Goal: Task Accomplishment & Management: Use online tool/utility

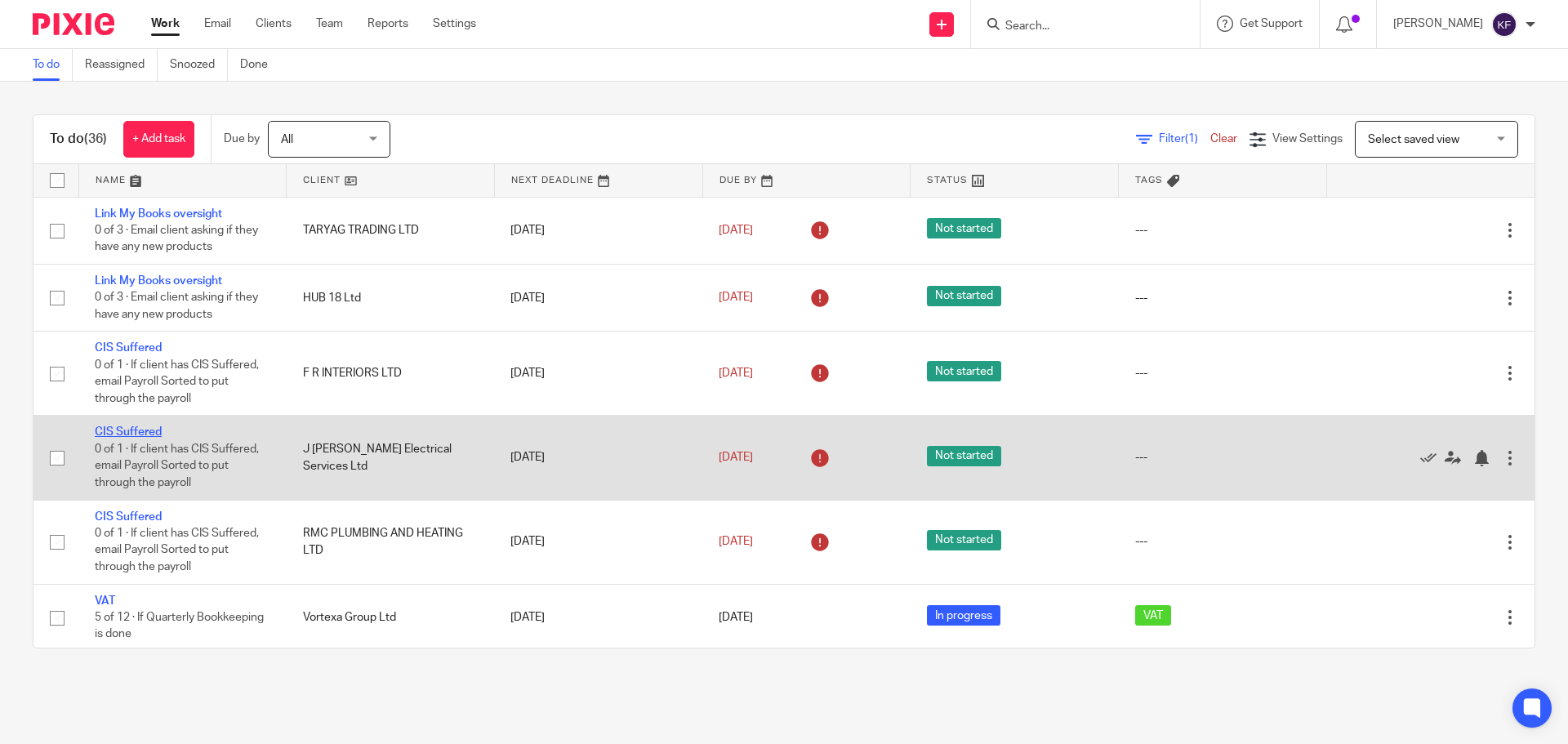
click at [118, 429] on link "CIS Suffered" at bounding box center [128, 432] width 67 height 11
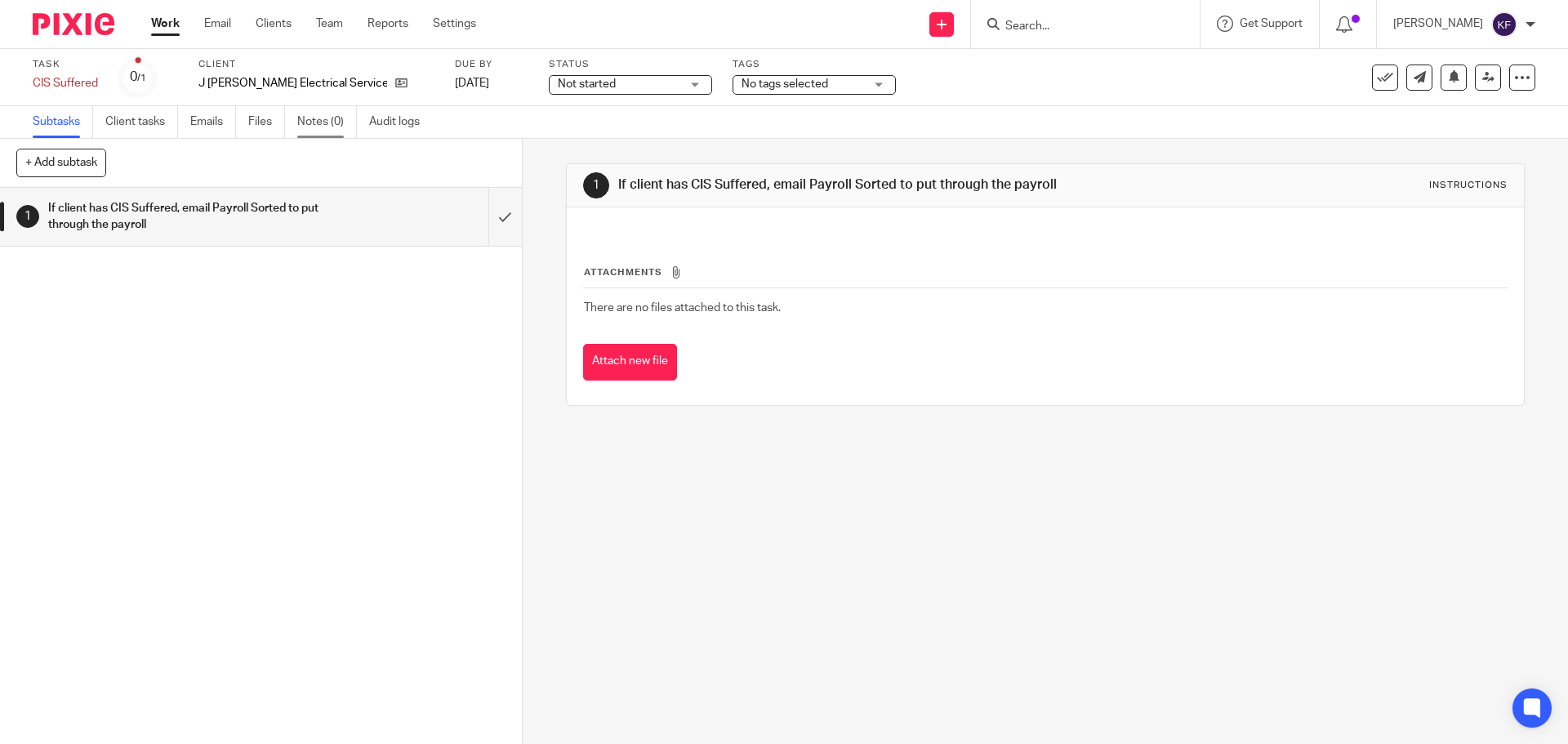
click at [330, 122] on link "Notes (0)" at bounding box center [326, 122] width 59 height 31
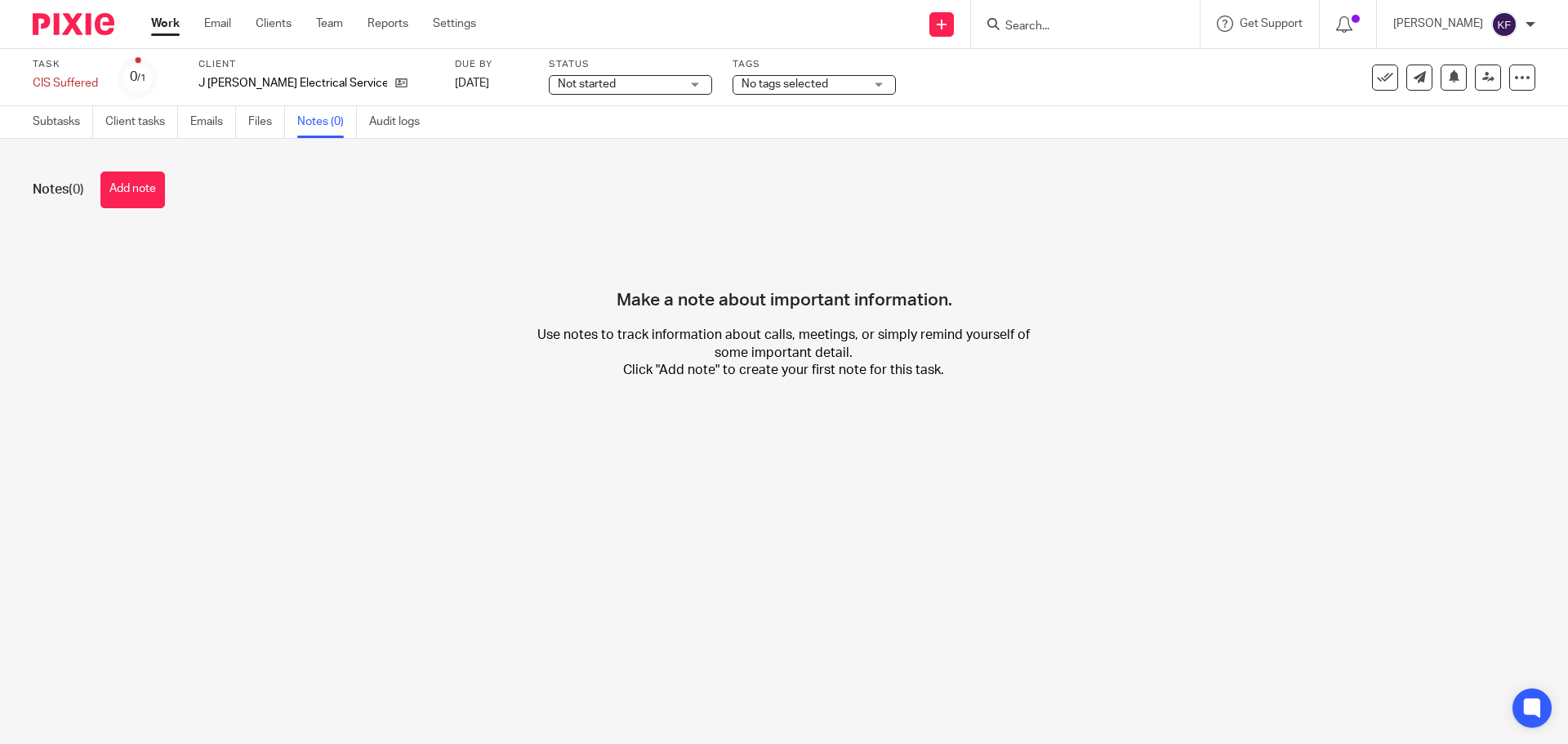
click at [149, 187] on button "Add note" at bounding box center [133, 189] width 65 height 37
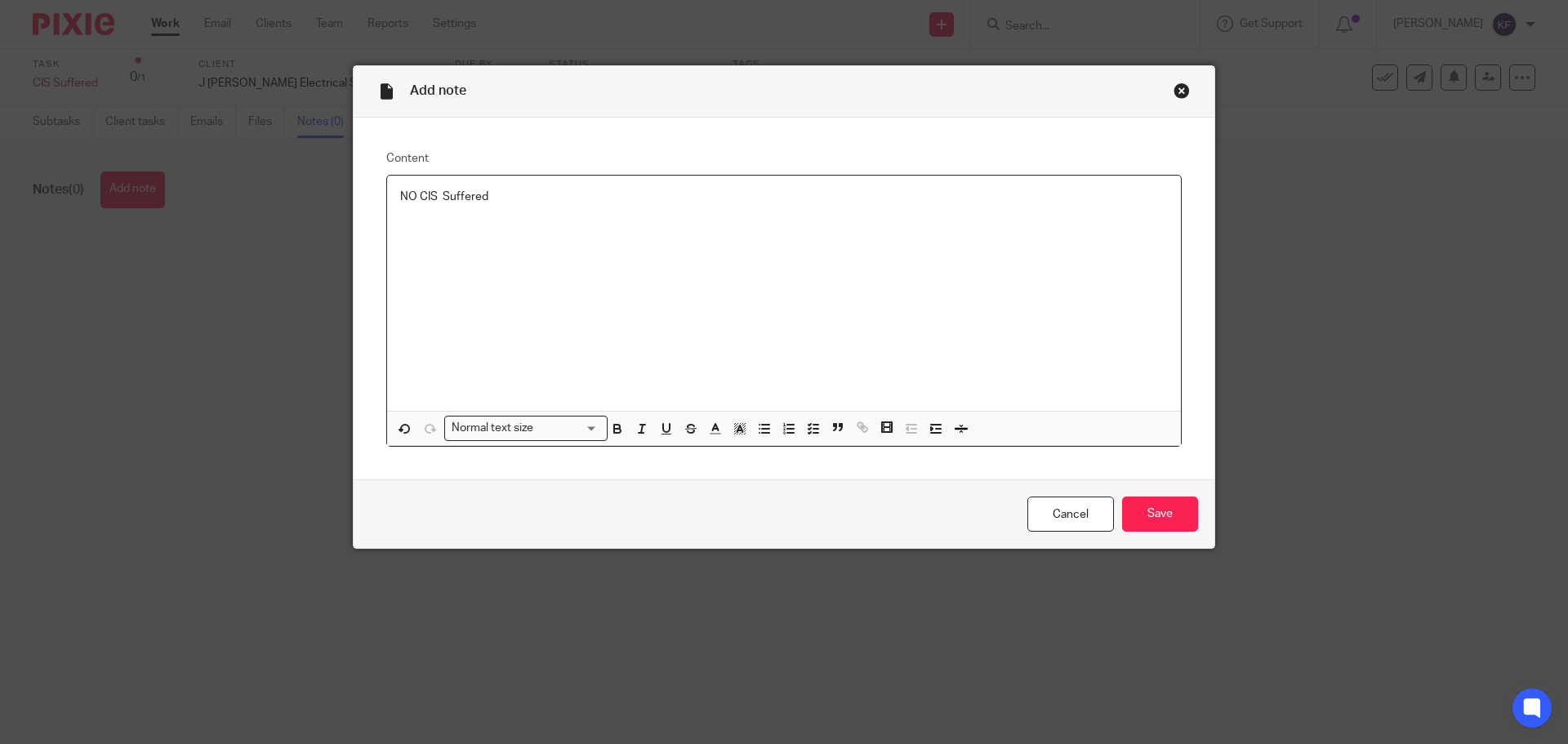
click at [409, 192] on p "NO CIS Suffered" at bounding box center [784, 197] width 767 height 17
click at [759, 256] on div "No CIS Suffered" at bounding box center [784, 293] width 793 height 235
click at [1152, 522] on input "Save" at bounding box center [1160, 514] width 76 height 35
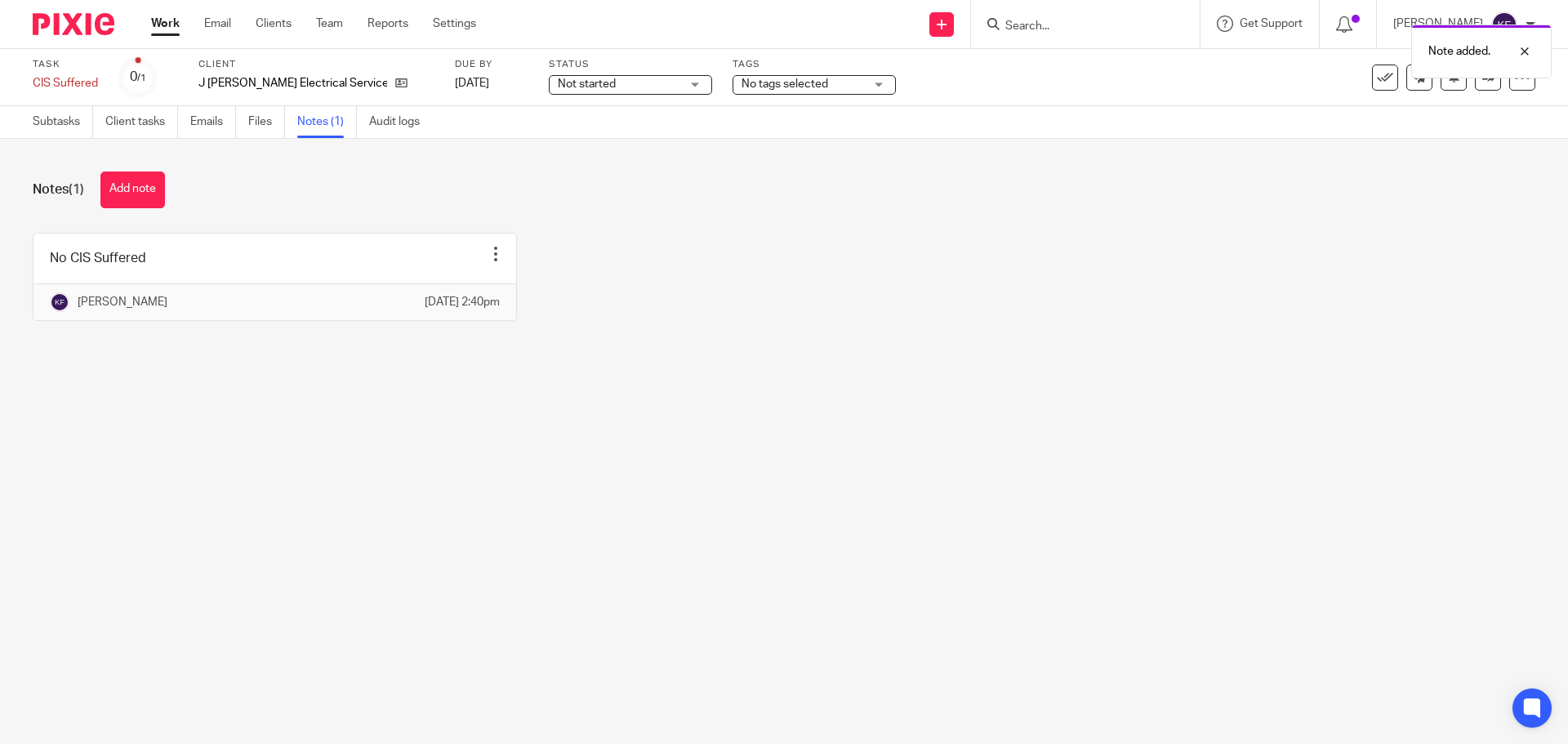
click at [1374, 73] on div "Note added." at bounding box center [1168, 47] width 767 height 62
click at [1371, 77] on div "Note added." at bounding box center [1168, 47] width 767 height 62
click at [1377, 80] on icon at bounding box center [1385, 78] width 17 height 17
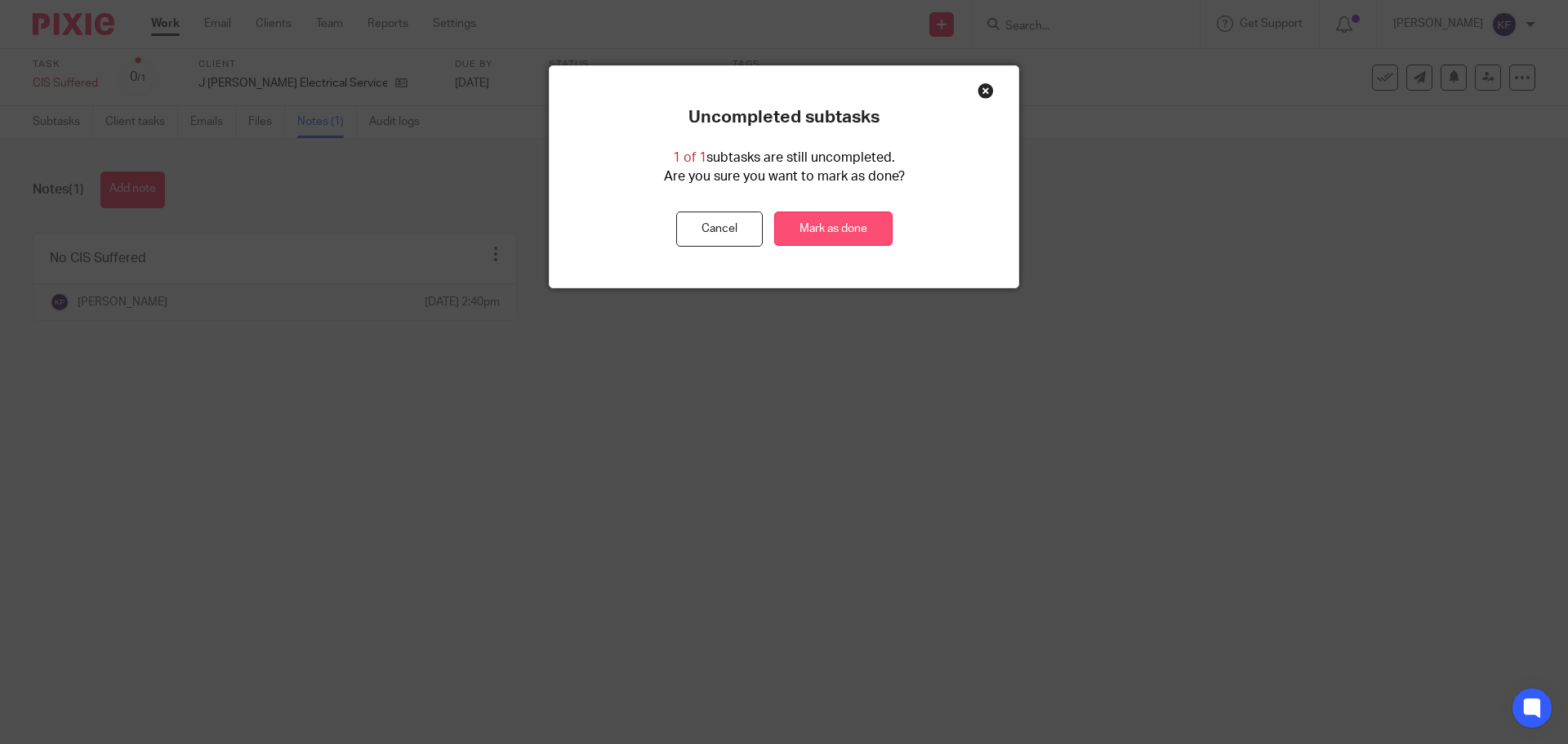
click at [820, 225] on link "Mark as done" at bounding box center [833, 229] width 118 height 35
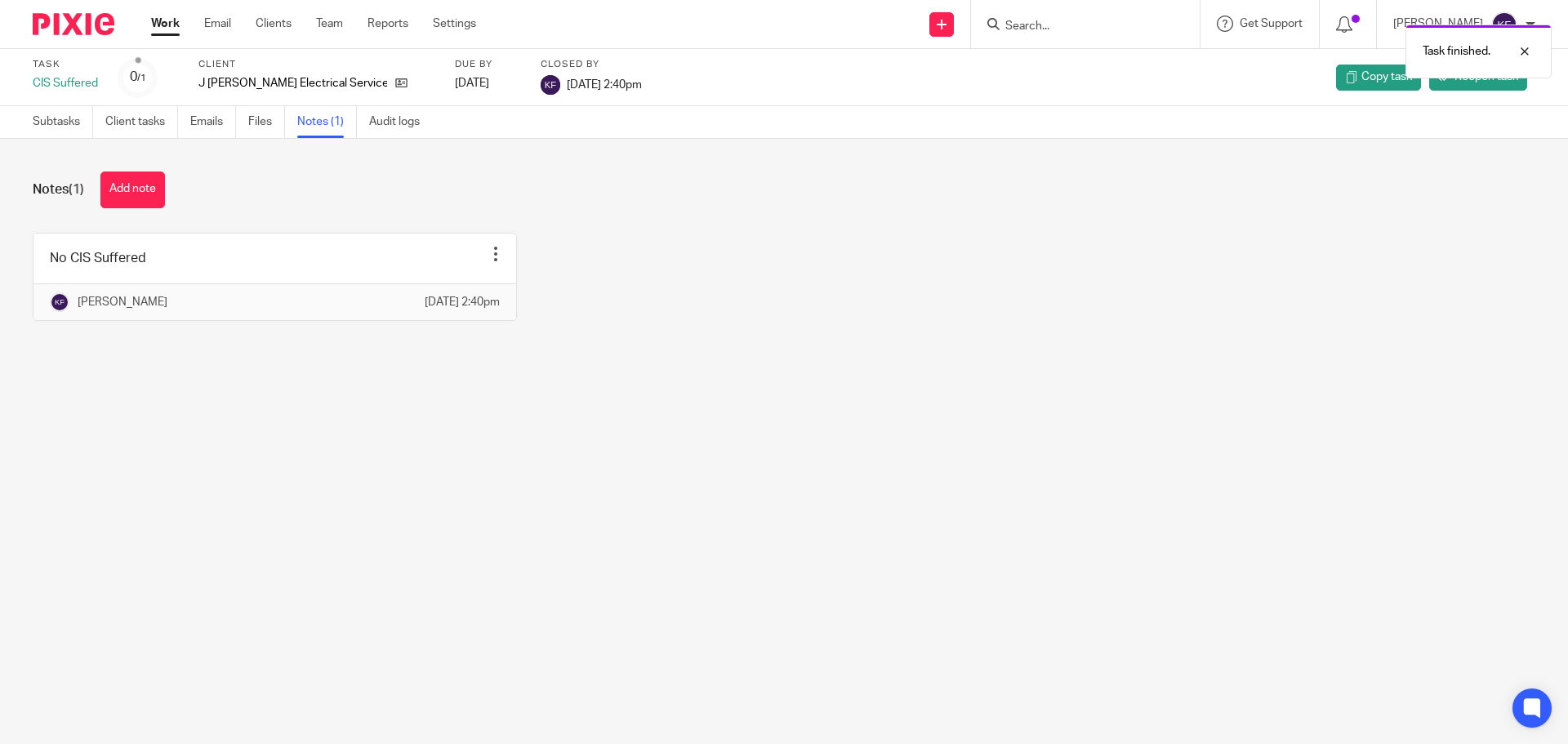
click at [164, 26] on link "Work" at bounding box center [165, 24] width 29 height 17
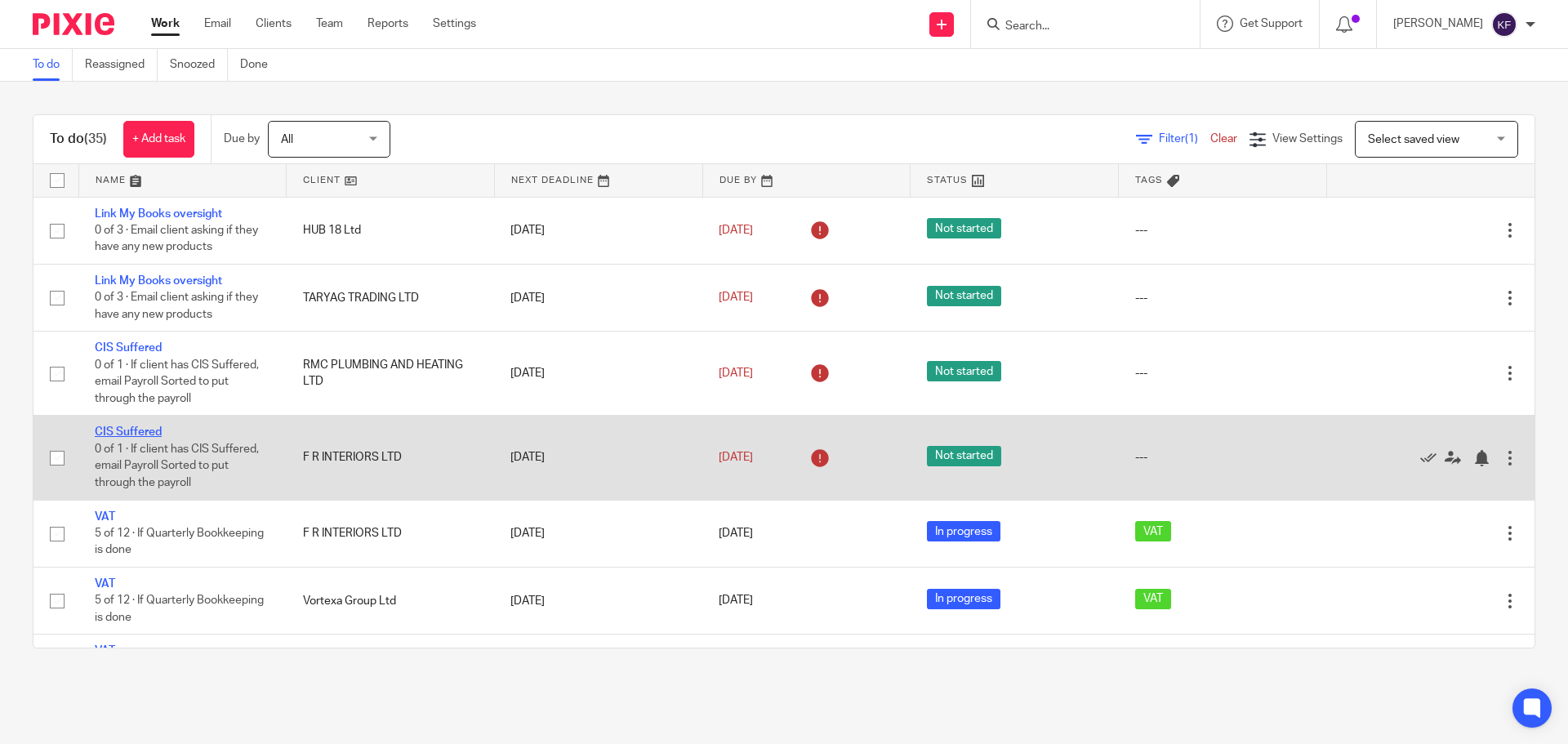
click at [148, 433] on link "CIS Suffered" at bounding box center [128, 432] width 67 height 11
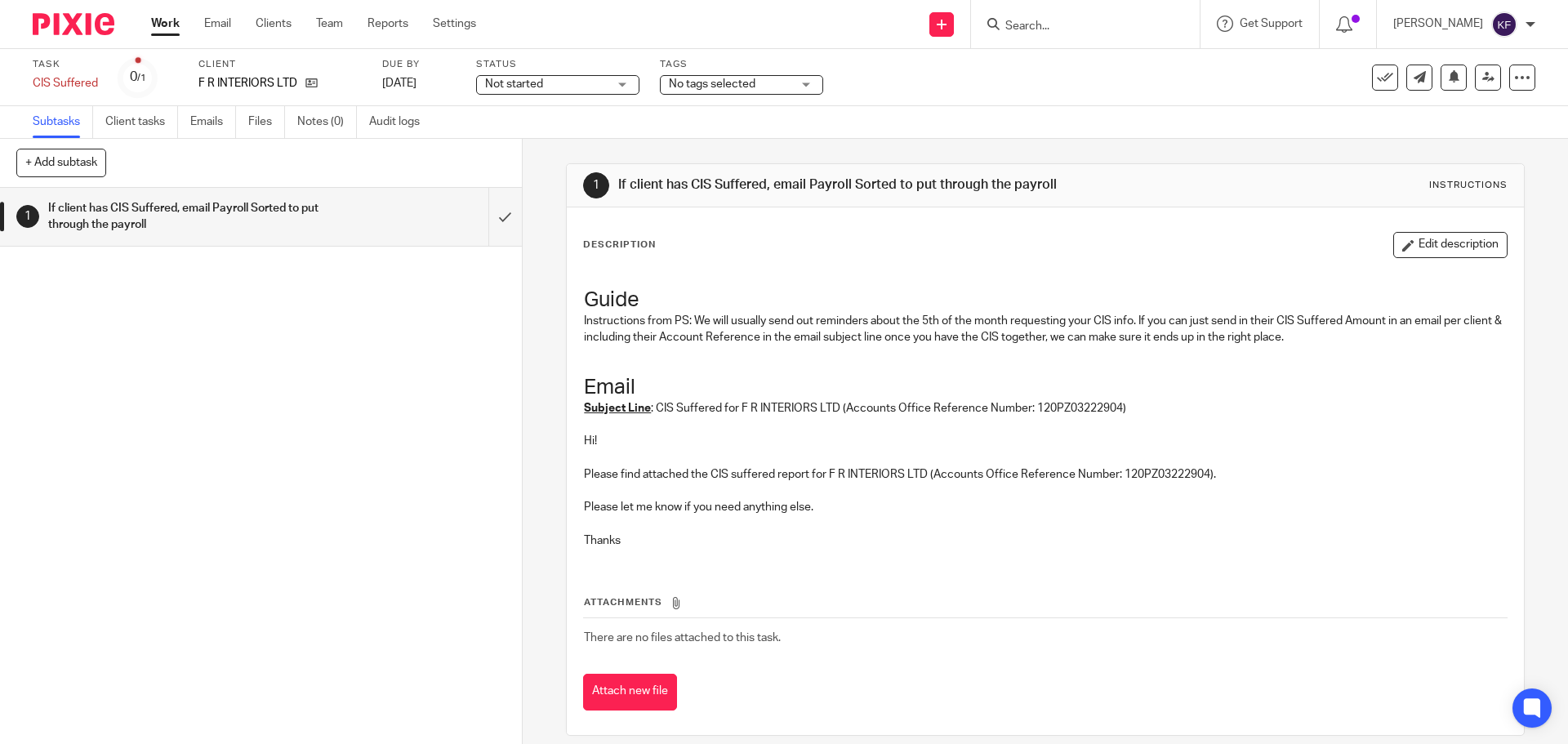
click at [158, 24] on link "Work" at bounding box center [165, 24] width 29 height 17
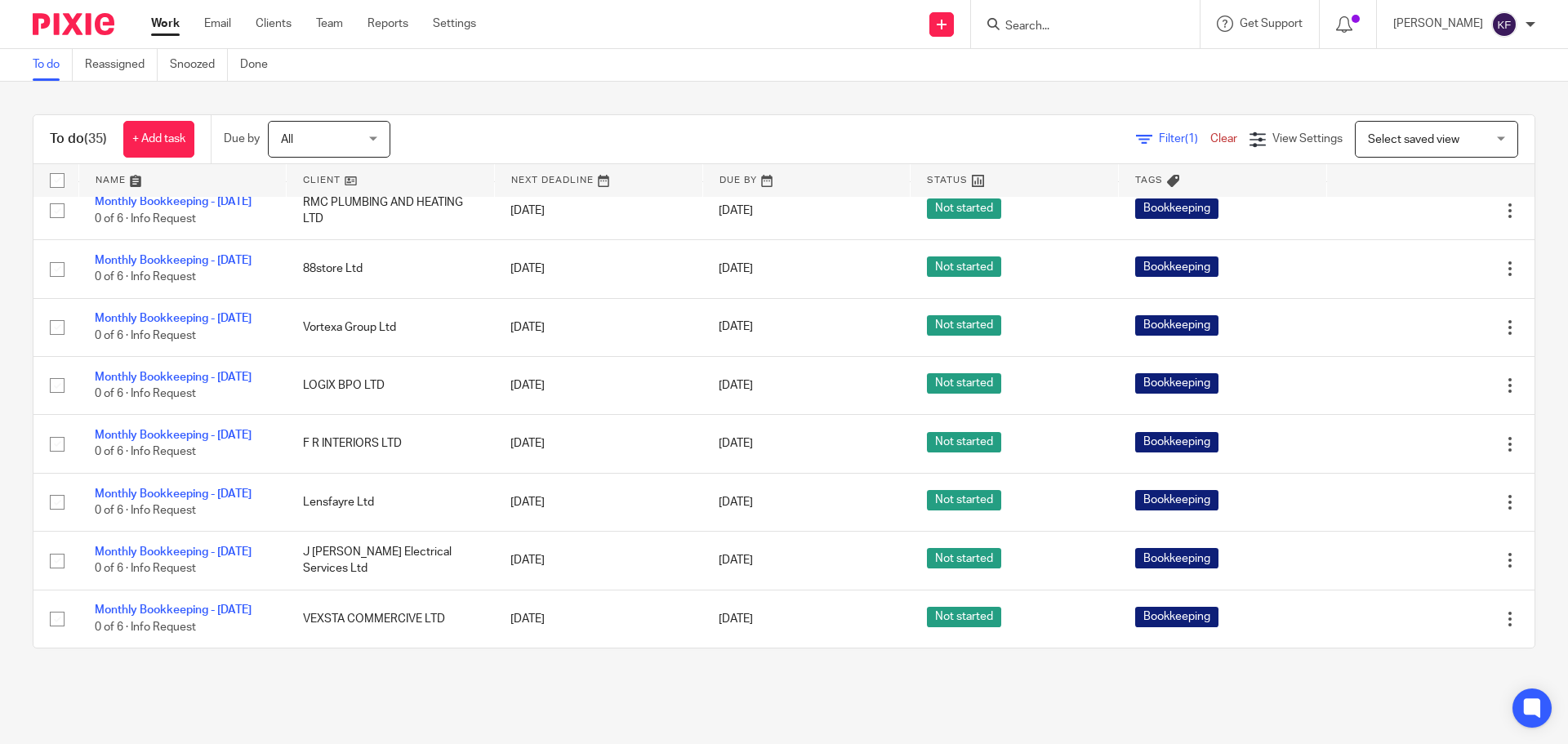
scroll to position [1933, 0]
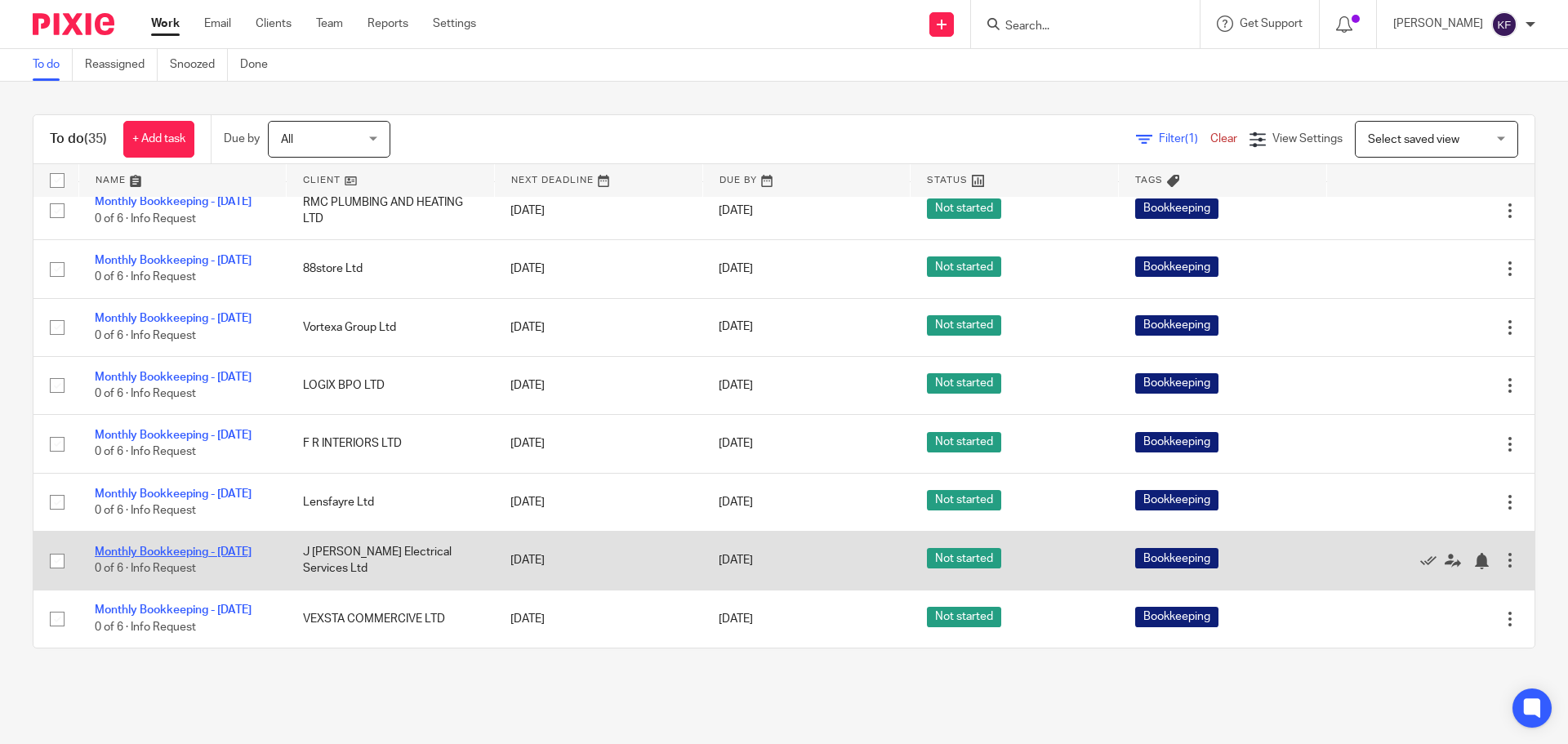
click at [212, 546] on link "Monthly Bookkeeping - [DATE]" at bounding box center [173, 552] width 157 height 11
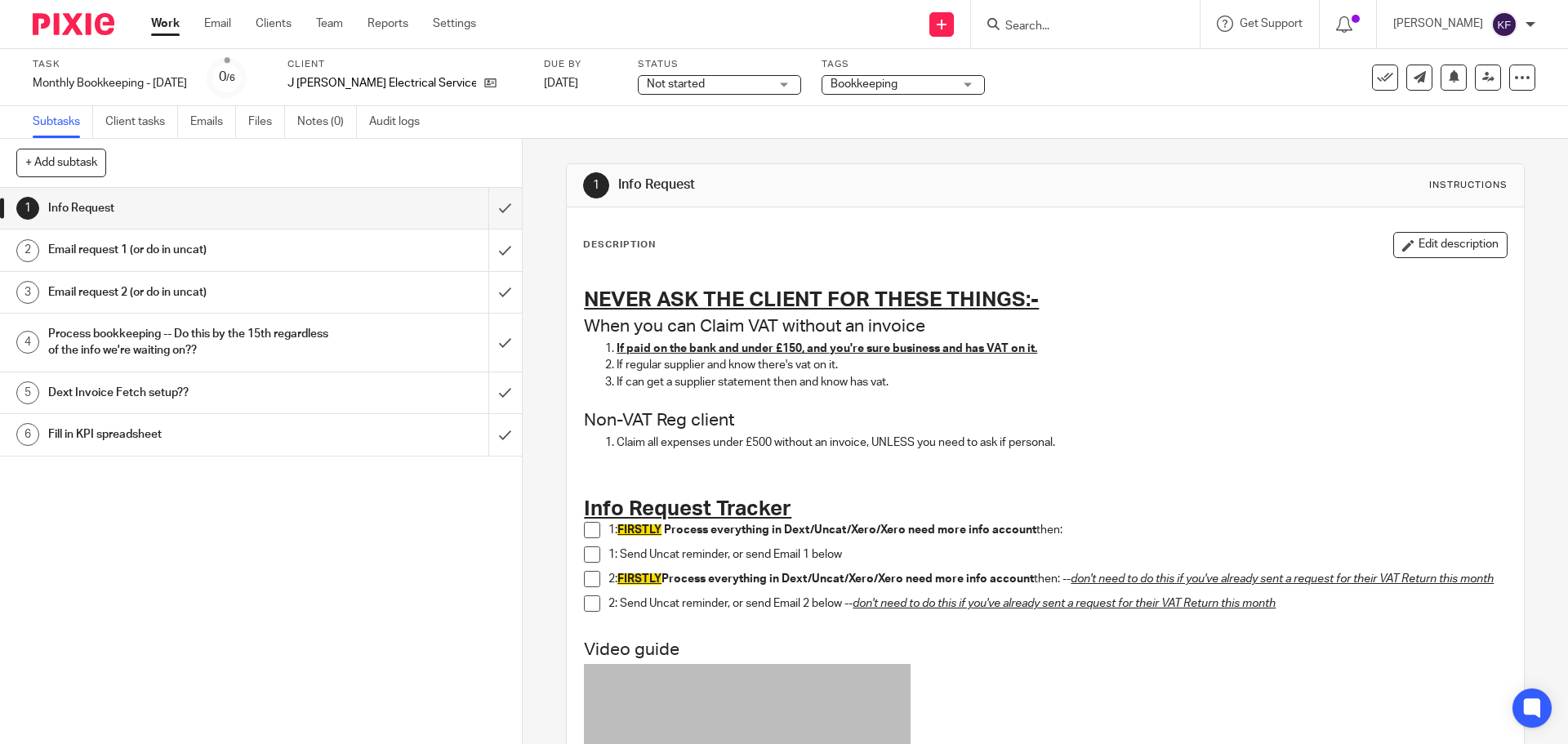
click at [583, 527] on span at bounding box center [592, 530] width 17 height 17
click at [588, 551] on span at bounding box center [592, 555] width 17 height 17
click at [486, 251] on input "submit" at bounding box center [261, 250] width 521 height 41
click at [486, 289] on input "submit" at bounding box center [261, 292] width 521 height 41
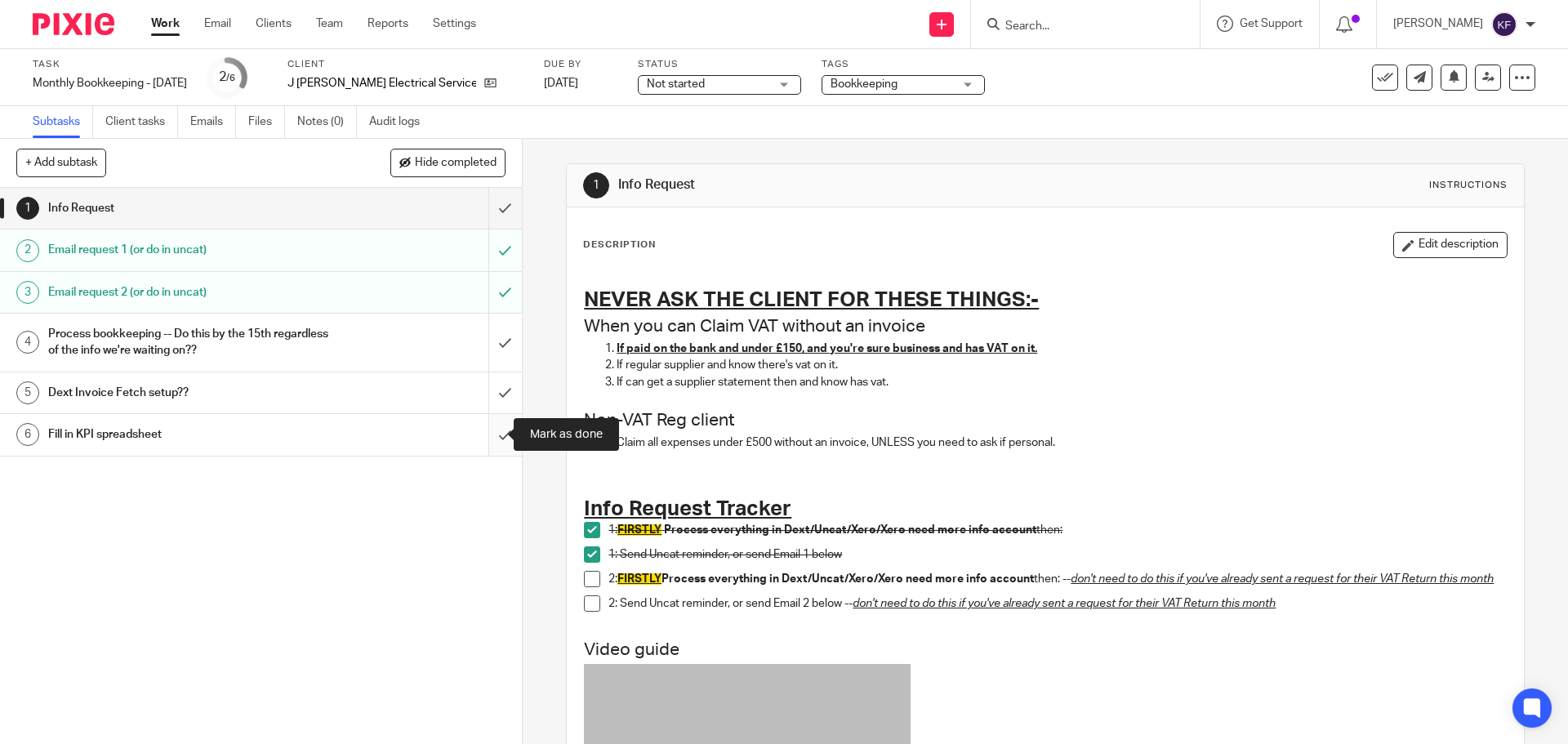
click at [493, 431] on input "submit" at bounding box center [261, 434] width 521 height 41
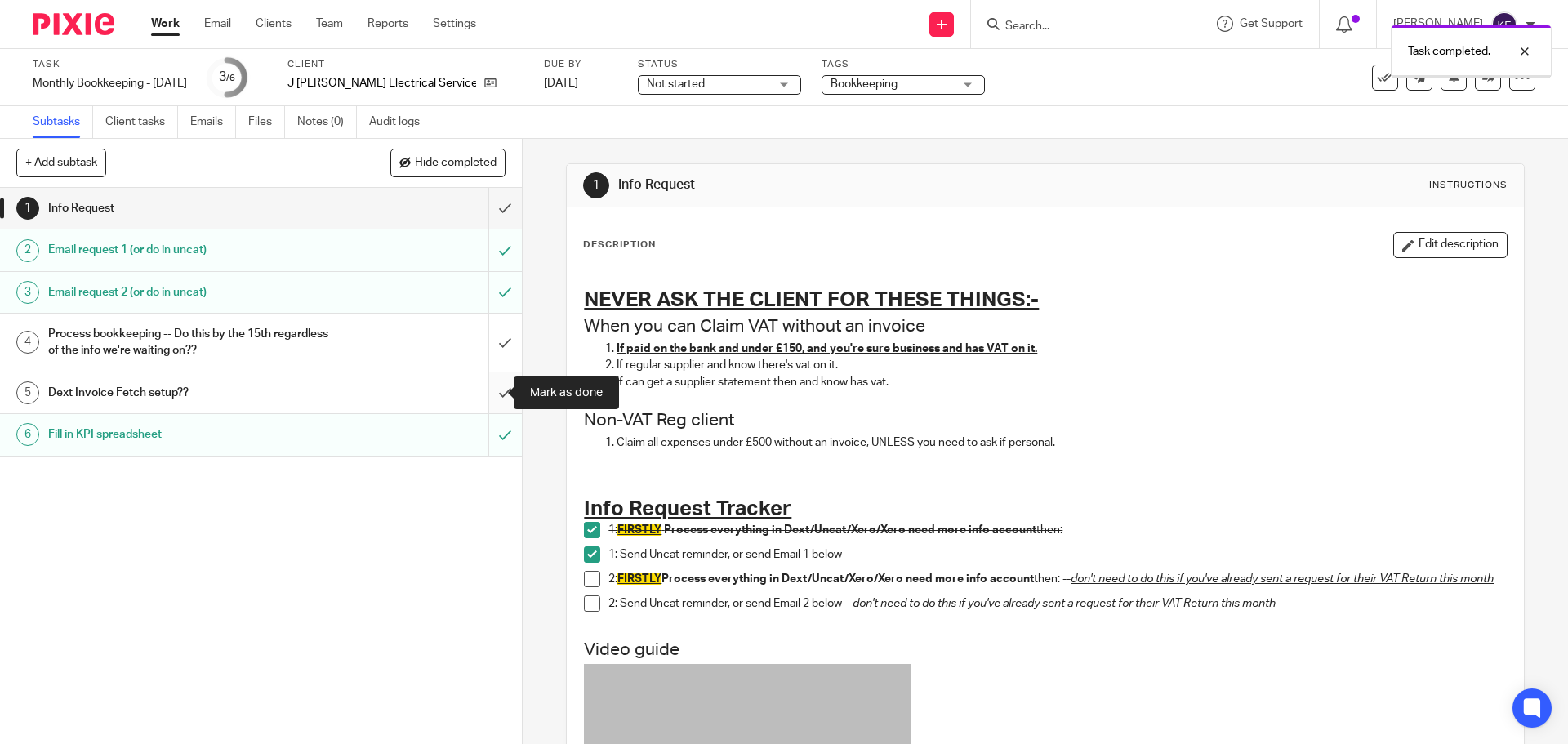
click at [489, 391] on input "submit" at bounding box center [261, 393] width 521 height 41
click at [488, 213] on input "submit" at bounding box center [261, 208] width 521 height 41
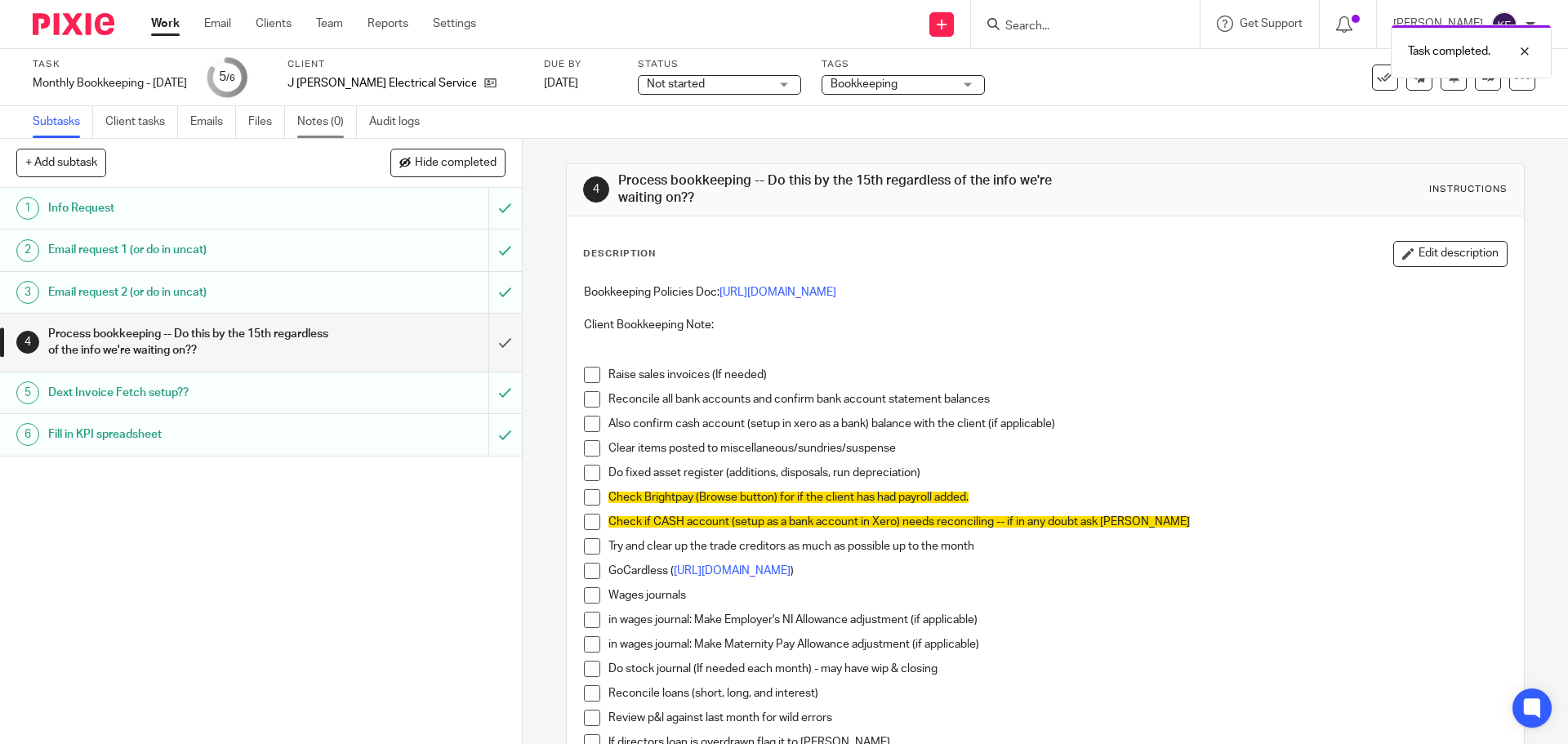
click at [328, 121] on link "Notes (0)" at bounding box center [326, 122] width 59 height 31
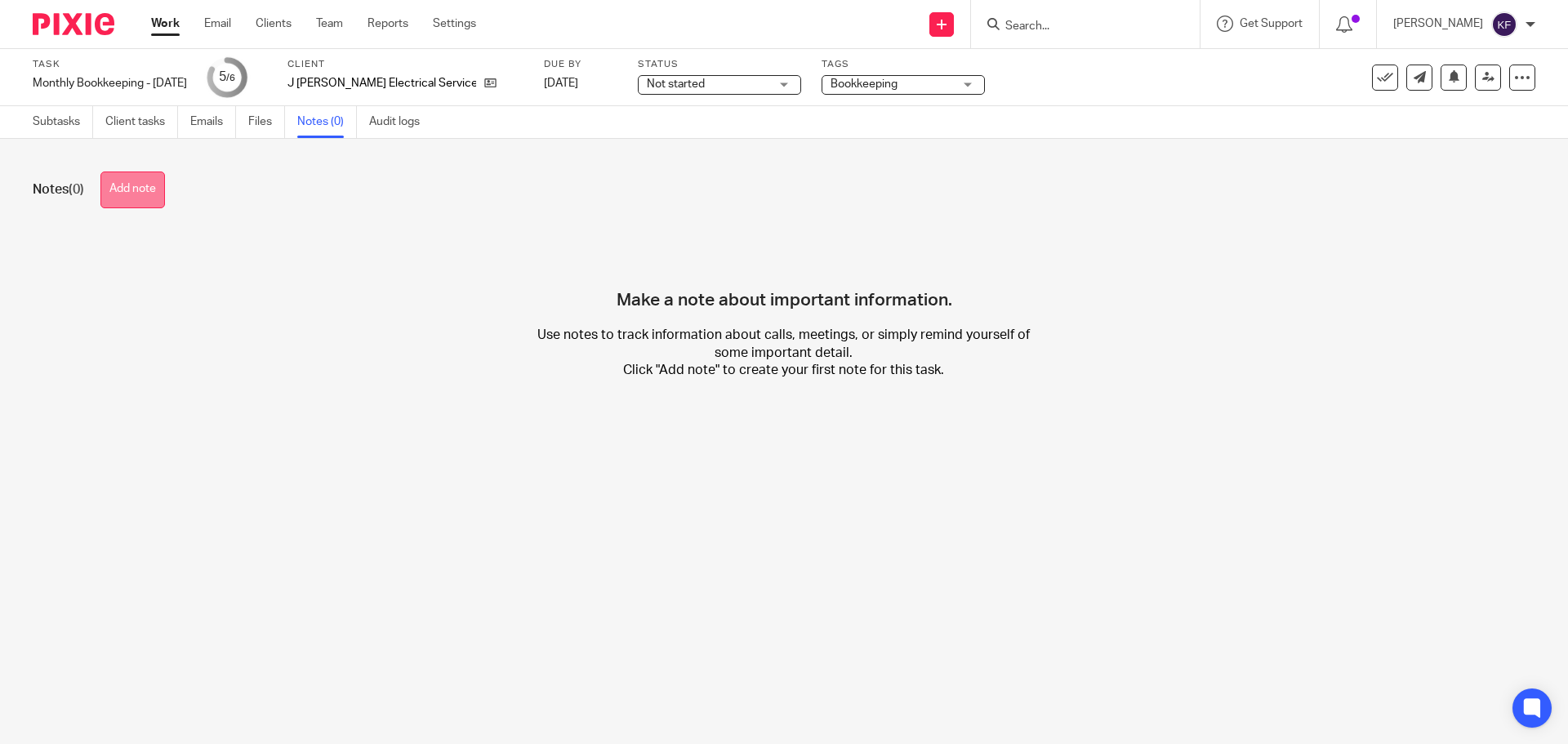
click at [145, 189] on button "Add note" at bounding box center [133, 189] width 65 height 37
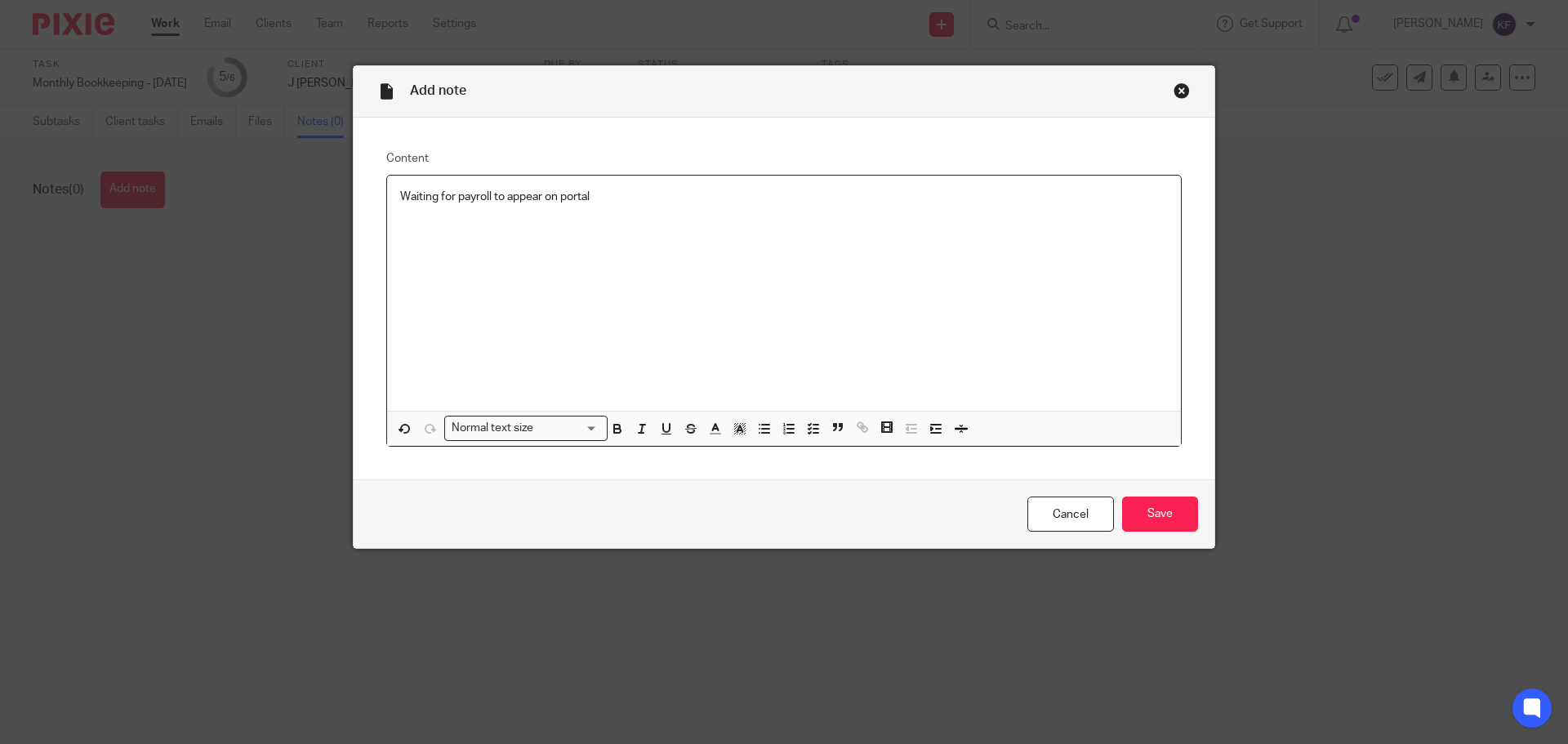
click at [489, 194] on p "Waiting for payroll to appear on portal" at bounding box center [784, 197] width 767 height 17
click at [1160, 518] on input "Save" at bounding box center [1160, 514] width 76 height 35
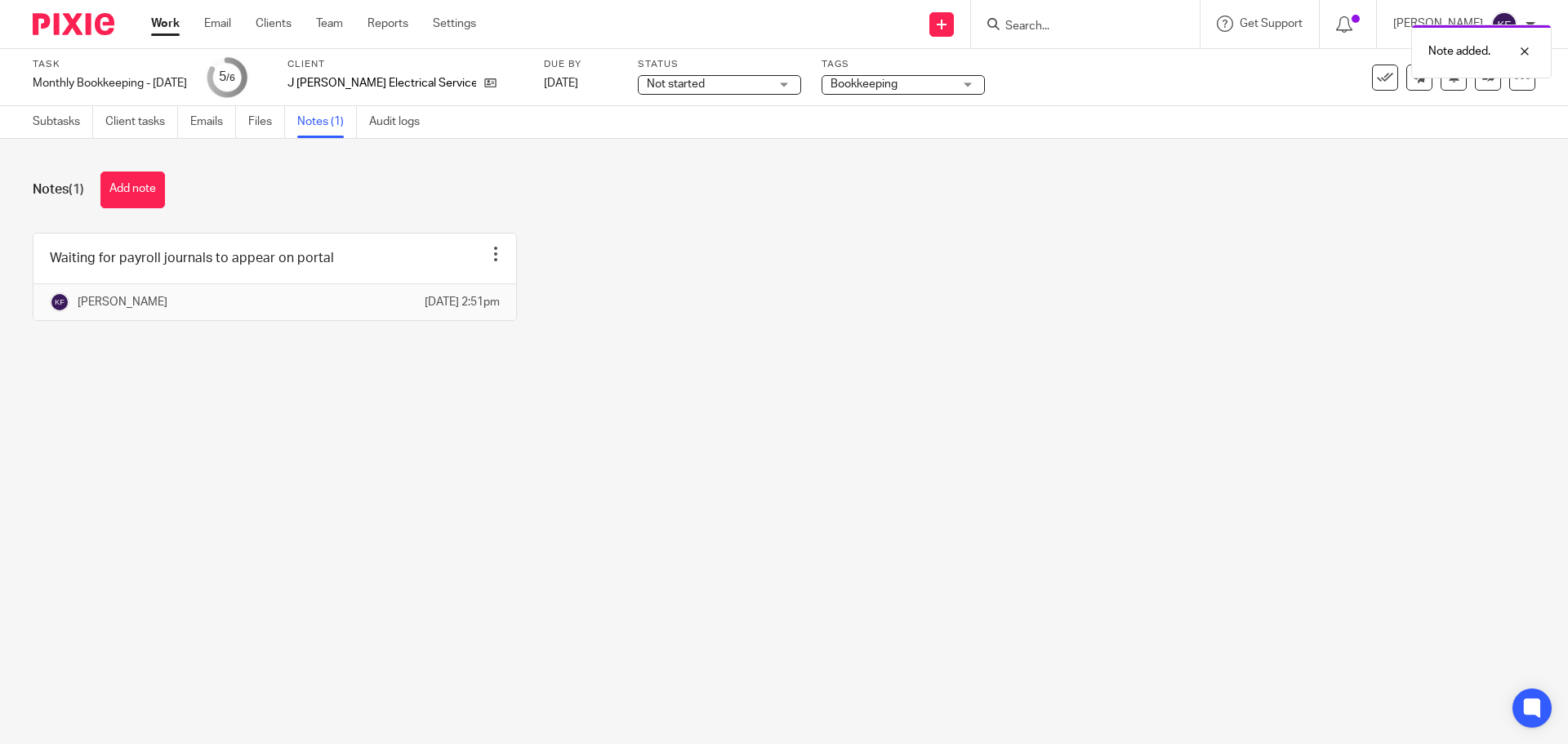
click at [170, 18] on link "Work" at bounding box center [165, 24] width 29 height 17
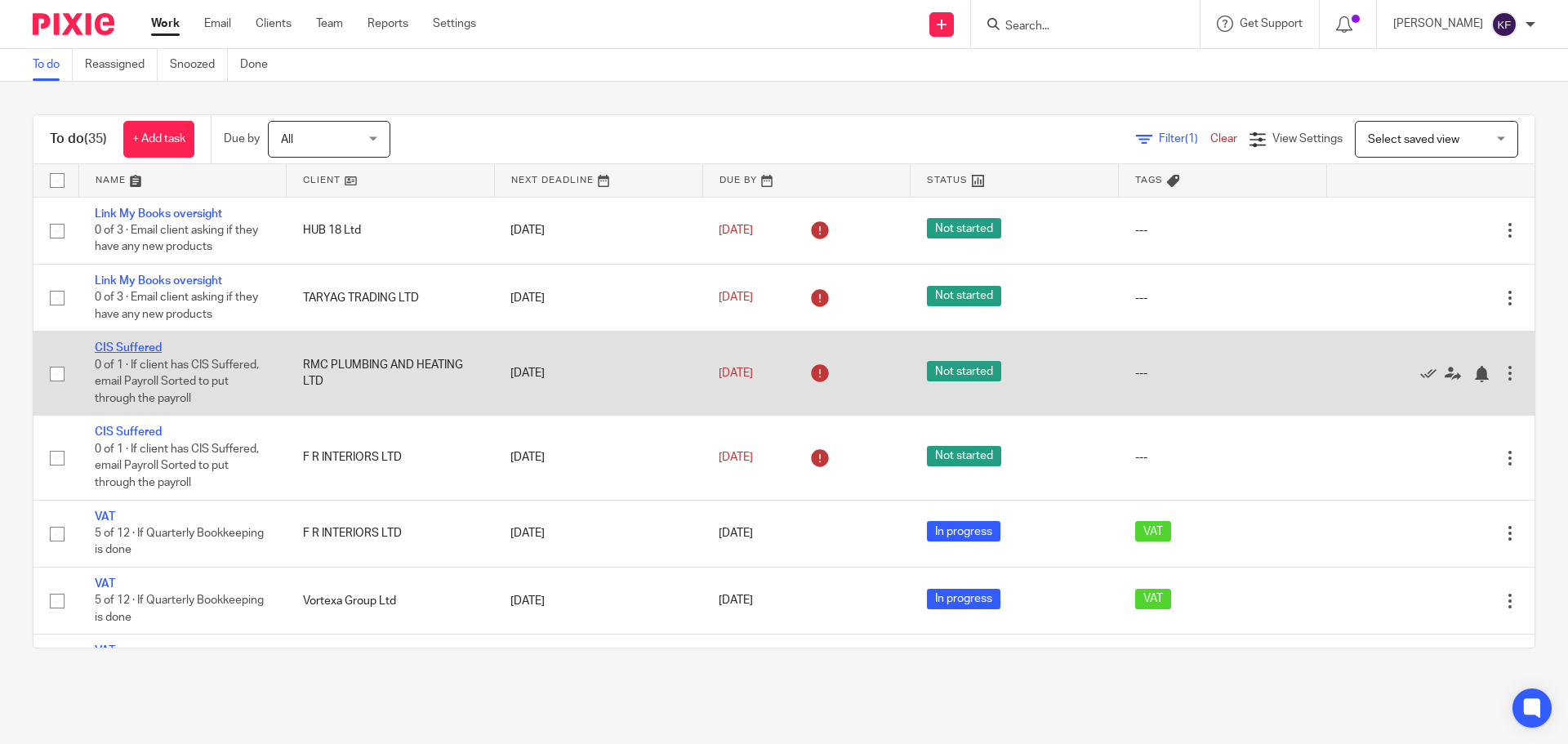
click at [115, 350] on link "CIS Suffered" at bounding box center [128, 348] width 67 height 11
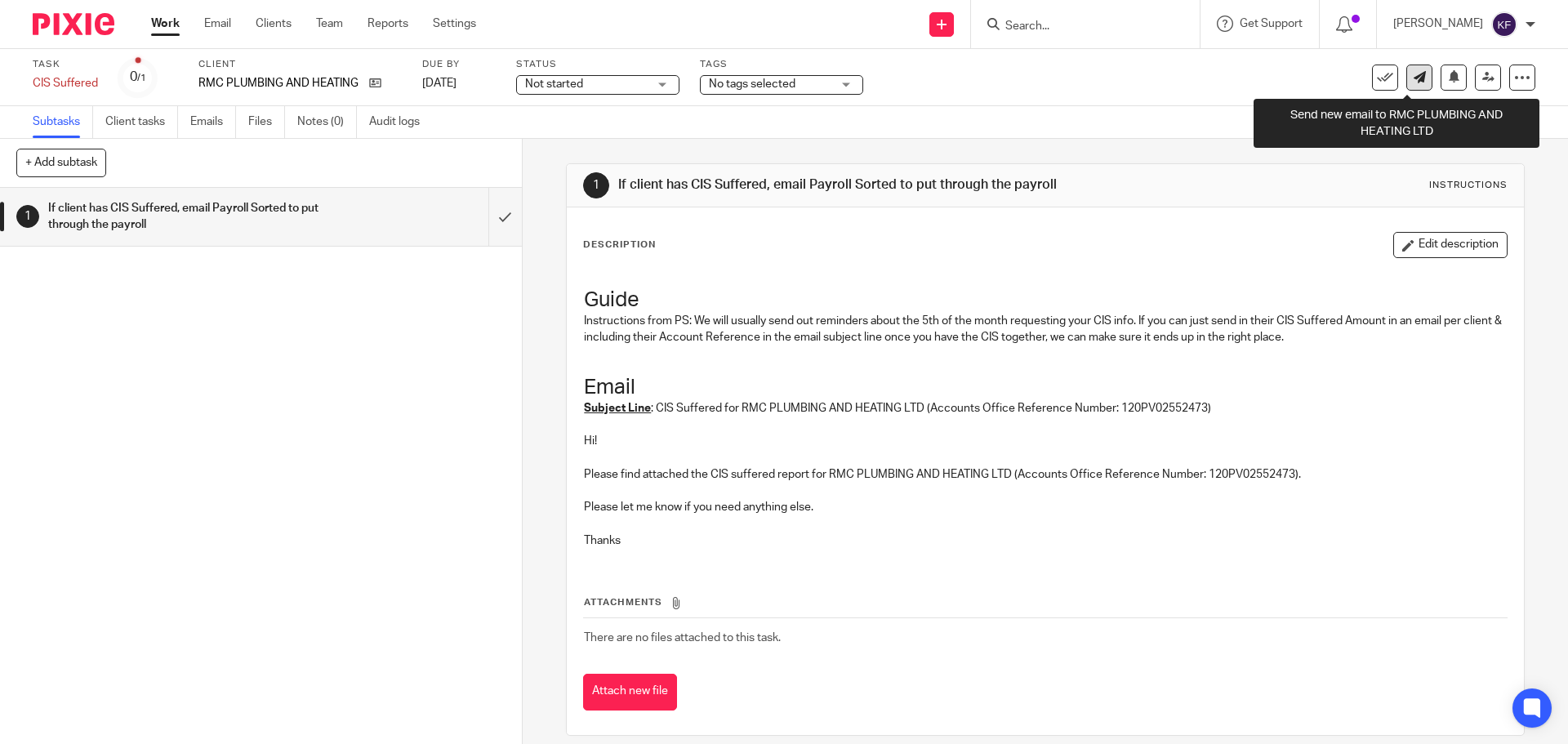
click at [1414, 79] on icon at bounding box center [1419, 77] width 12 height 12
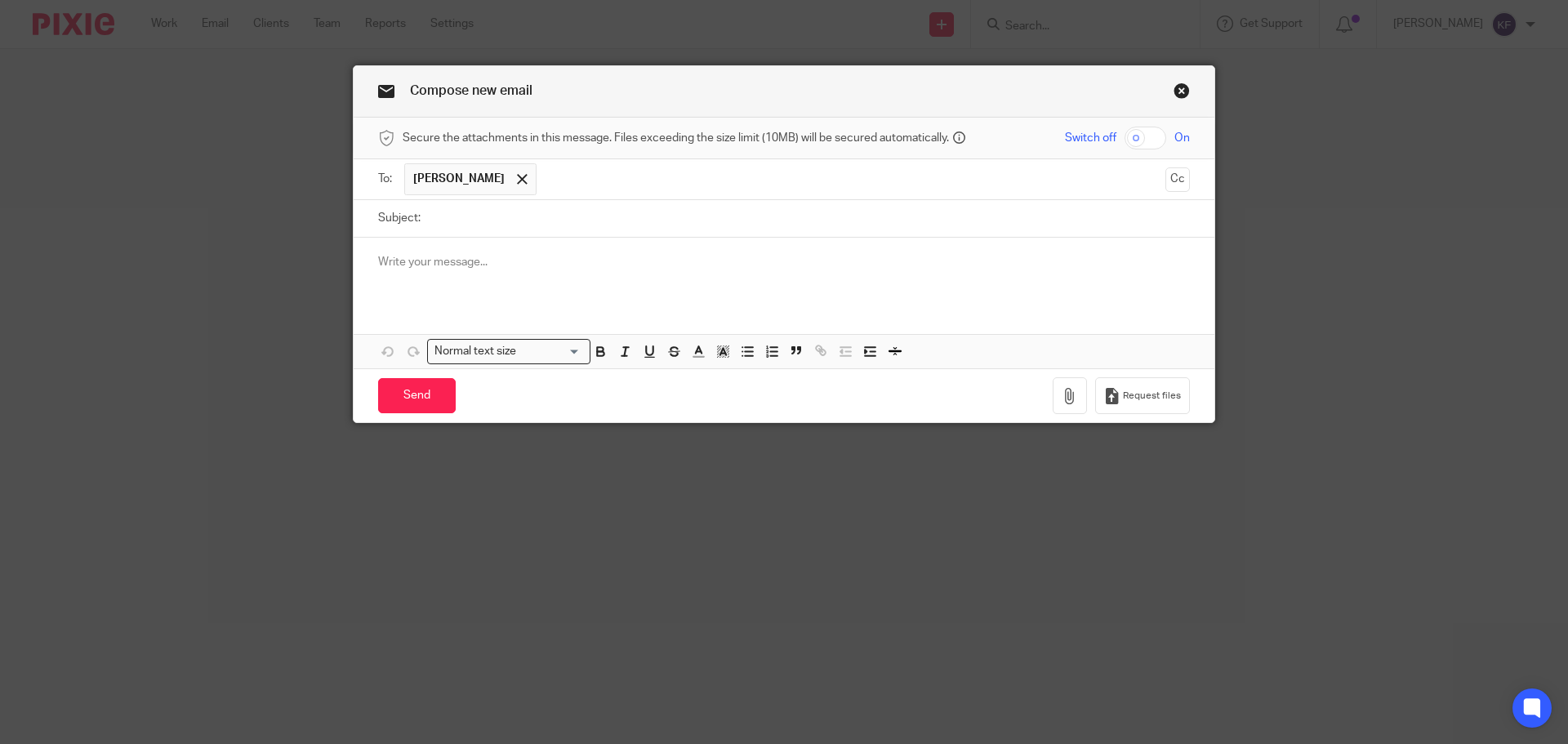
click at [504, 262] on p at bounding box center [784, 262] width 812 height 17
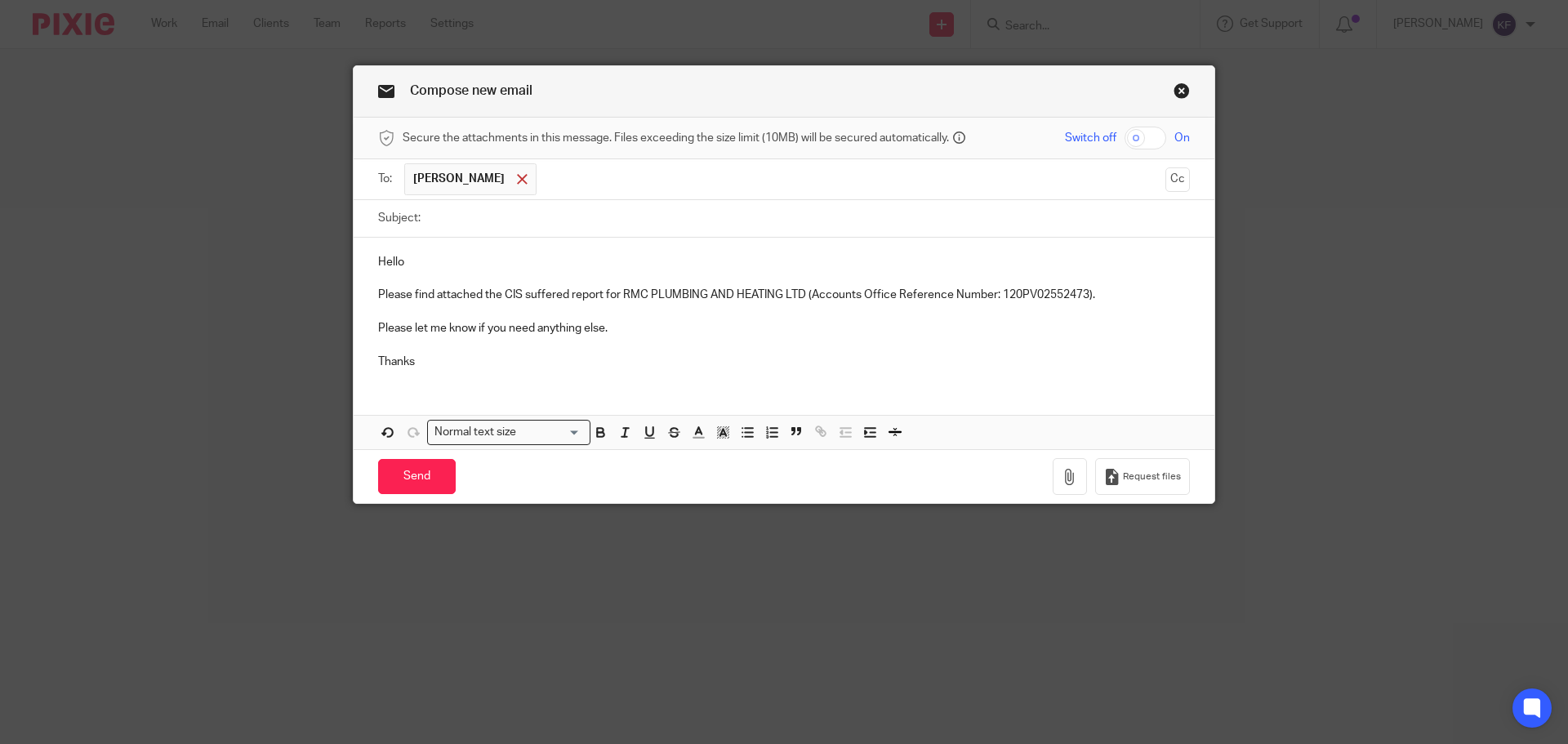
click at [517, 178] on span at bounding box center [521, 178] width 10 height 10
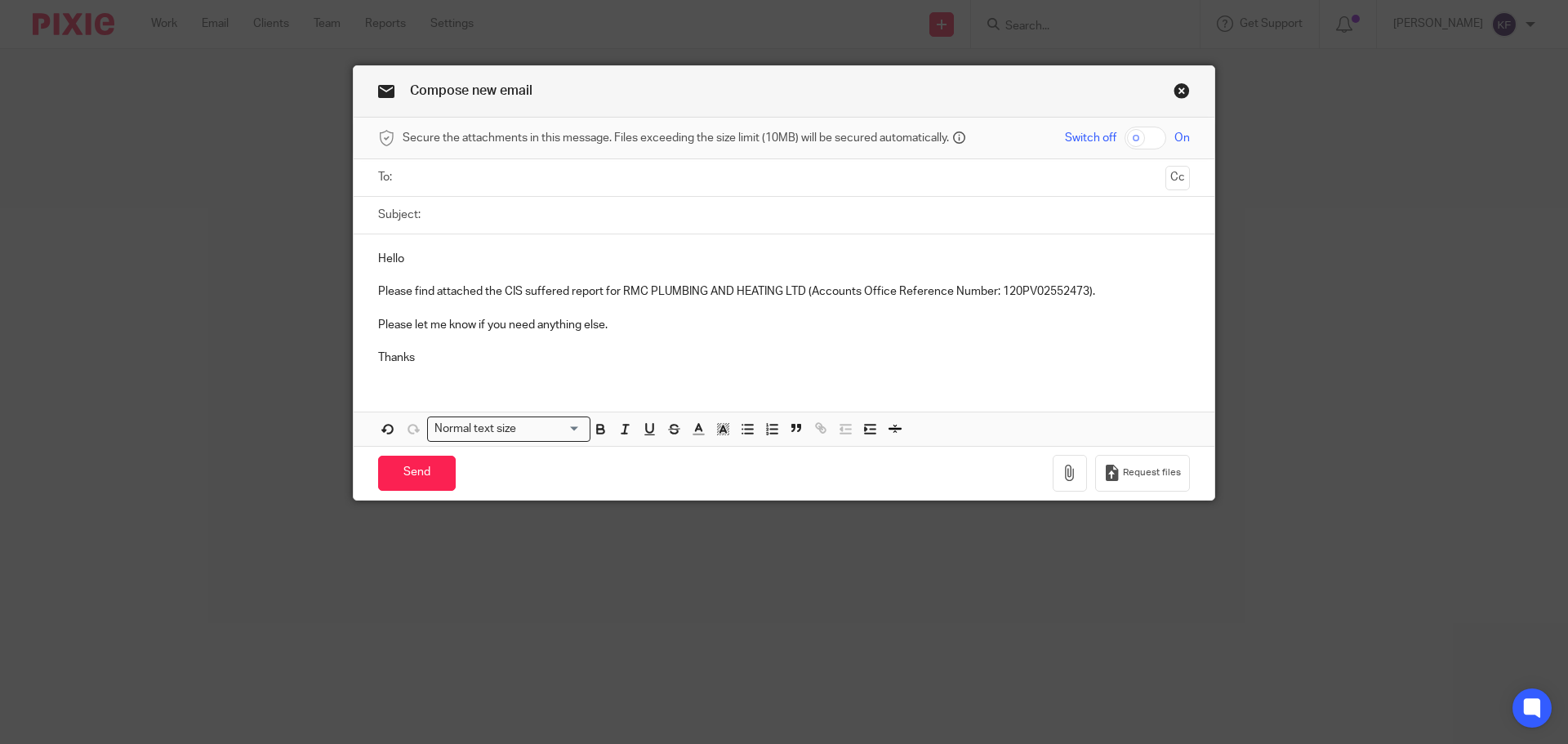
click at [459, 224] on input "Subject:" at bounding box center [809, 215] width 761 height 37
paste input "CIS Suffered for RMC PLUMBING AND HEATING LTD (Accounts Office Reference Number…"
type input "CIS Suffered for RMC PLUMBING AND HEATING LTD (Accounts Office Reference Number…"
click at [440, 180] on input "text" at bounding box center [784, 177] width 751 height 18
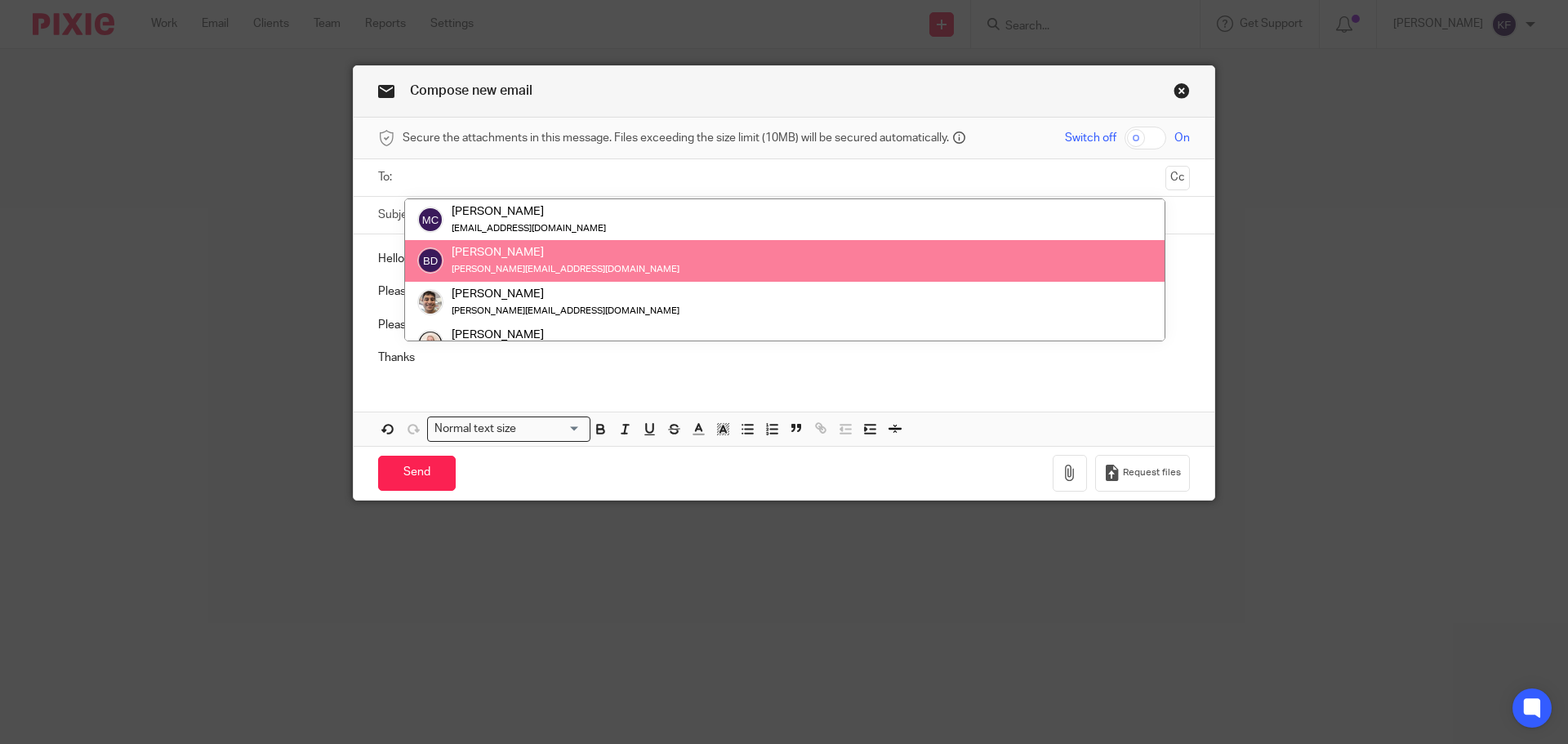
scroll to position [81, 0]
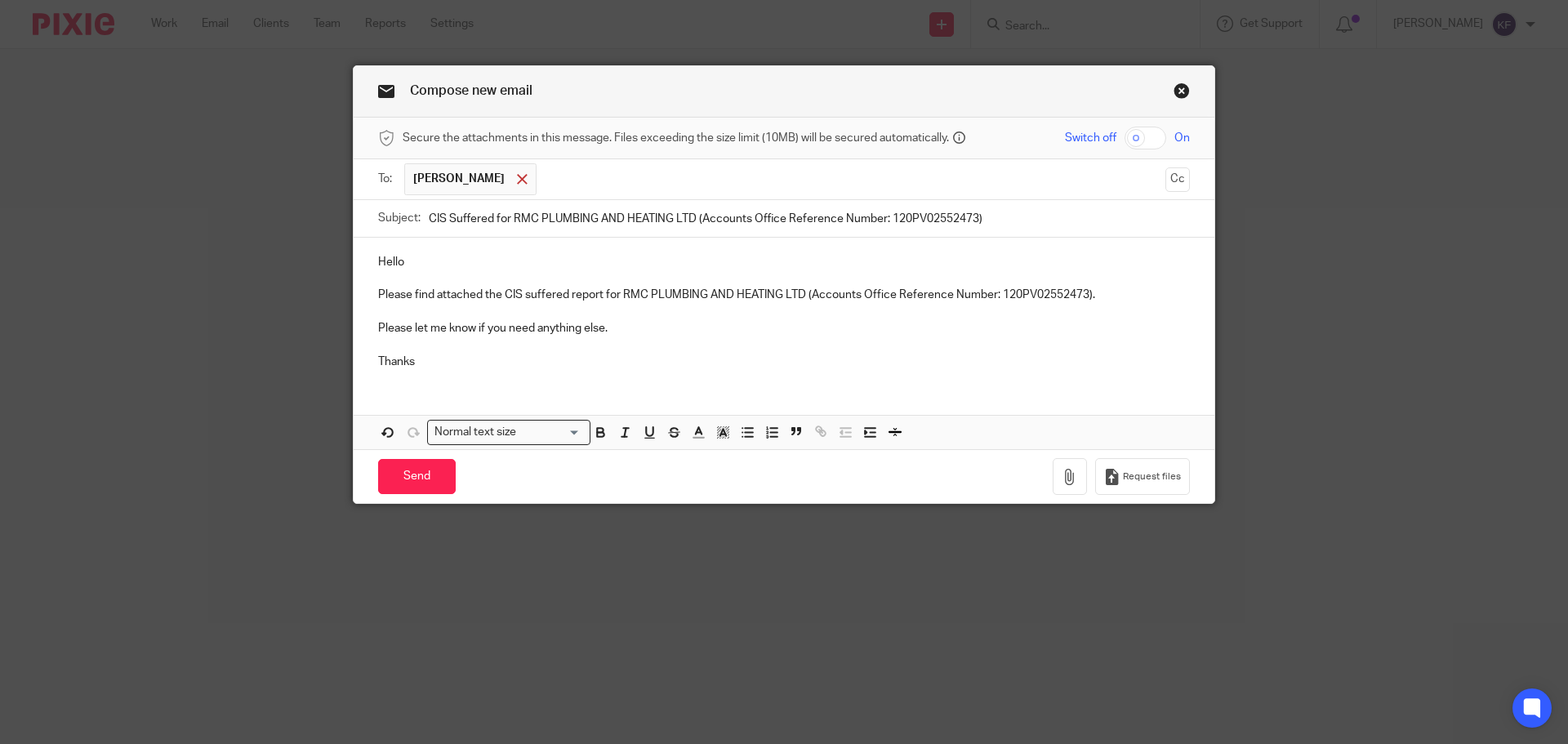
click at [517, 177] on span at bounding box center [521, 178] width 10 height 10
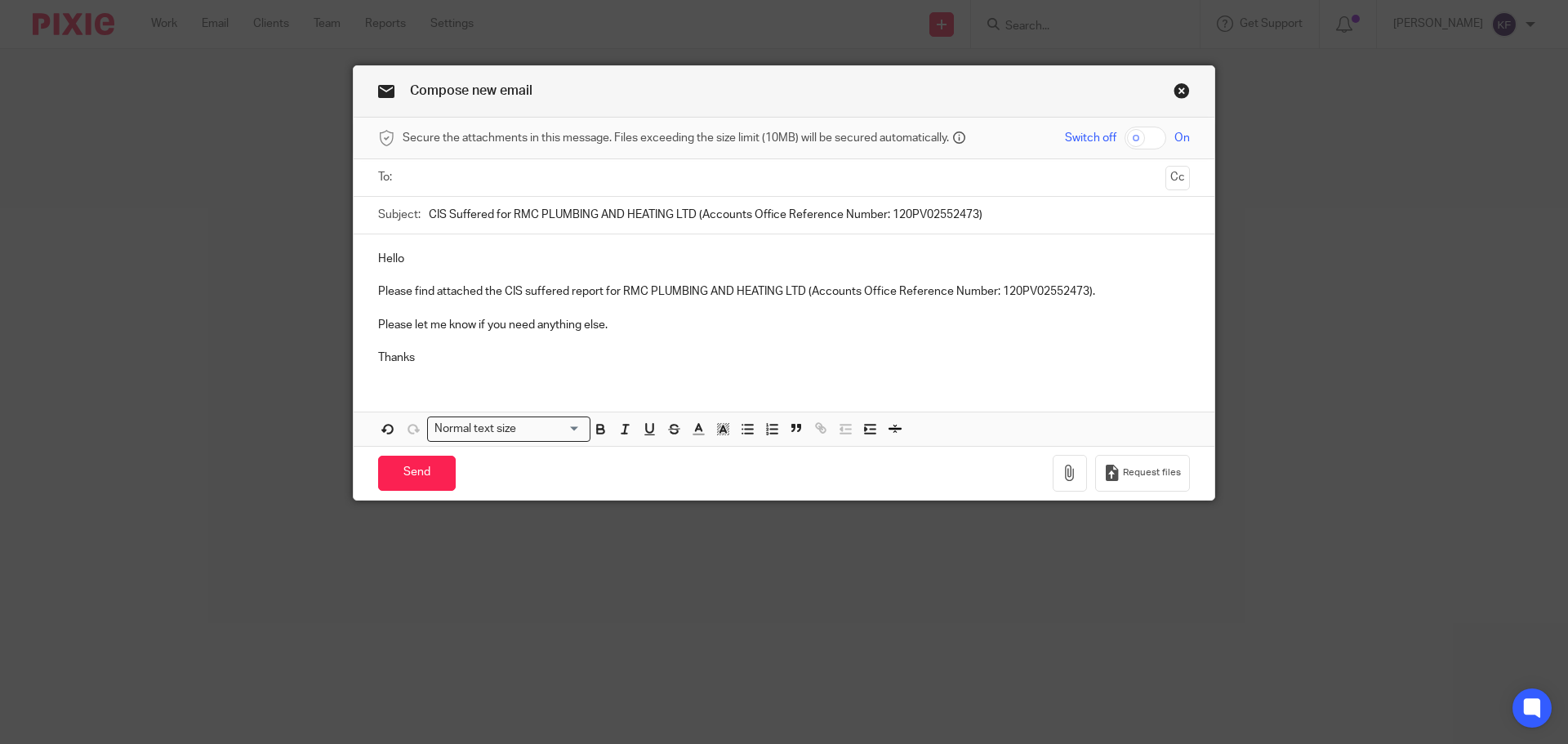
click at [507, 177] on input "text" at bounding box center [784, 177] width 751 height 18
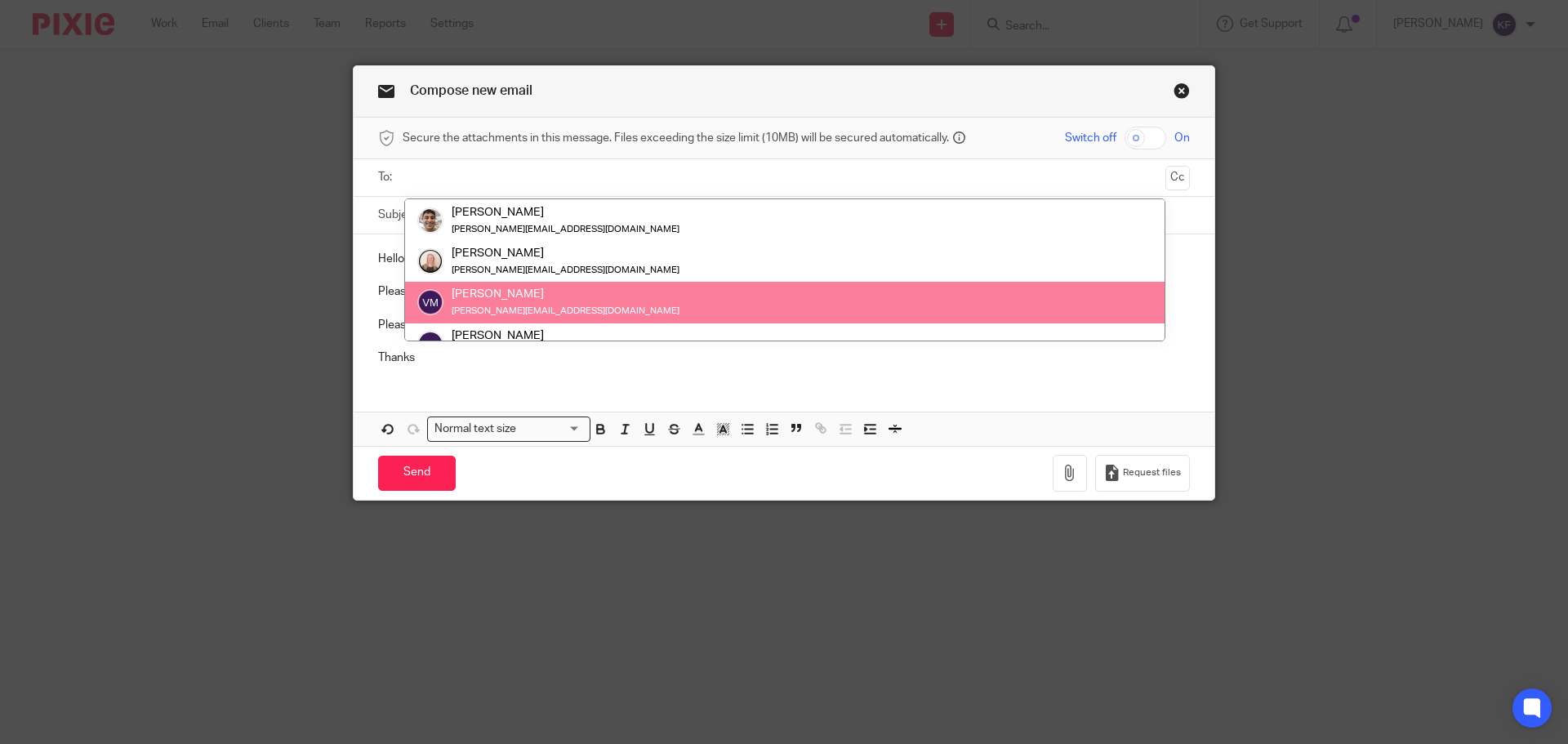
paste input "payroll@payrollsorted.com"
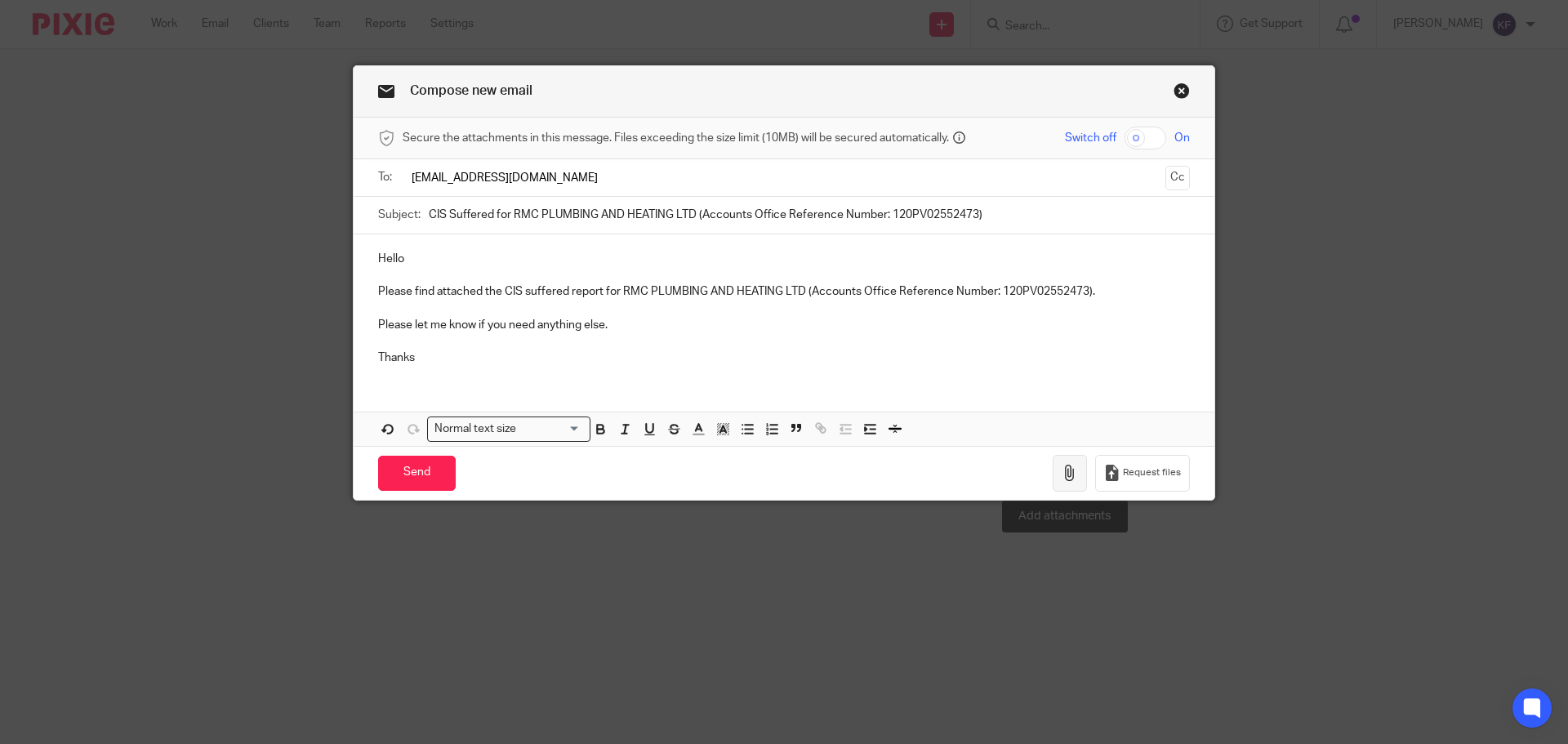
type input "payroll@payrollsorted.com"
click at [1067, 470] on icon "button" at bounding box center [1070, 473] width 17 height 17
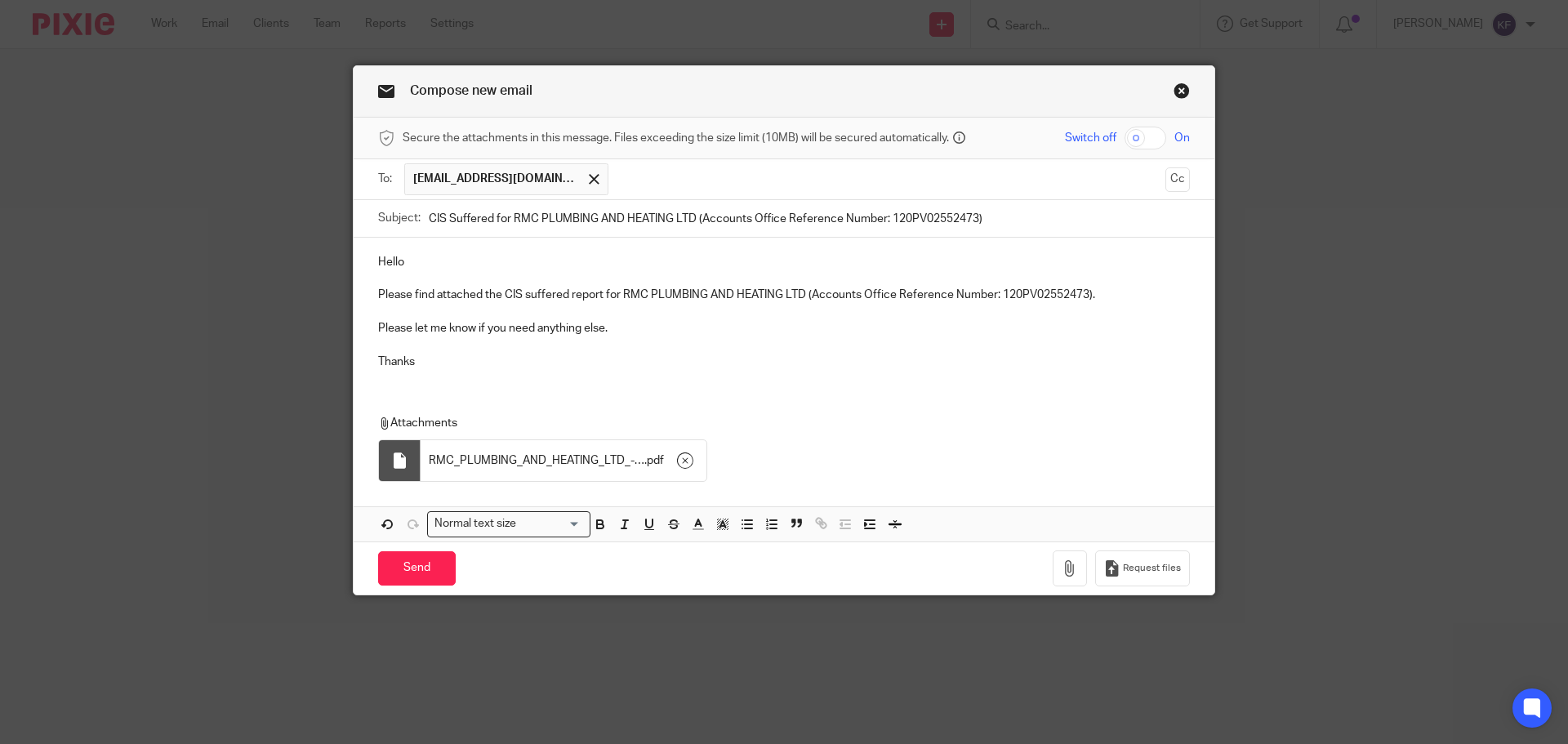
click at [595, 295] on p "Please find attached the CIS suffered report for RMC PLUMBING AND HEATING LTD (…" at bounding box center [784, 295] width 812 height 17
click at [496, 294] on p "Please find attached the CIS suffered report for RMC PLUMBING AND HEATING LTD (…" at bounding box center [784, 295] width 812 height 17
click at [602, 299] on p "Please find attached the CIS suffered report for RMC PLUMBING AND HEATING LTD (…" at bounding box center [784, 295] width 812 height 17
click at [411, 571] on input "Send" at bounding box center [417, 568] width 78 height 35
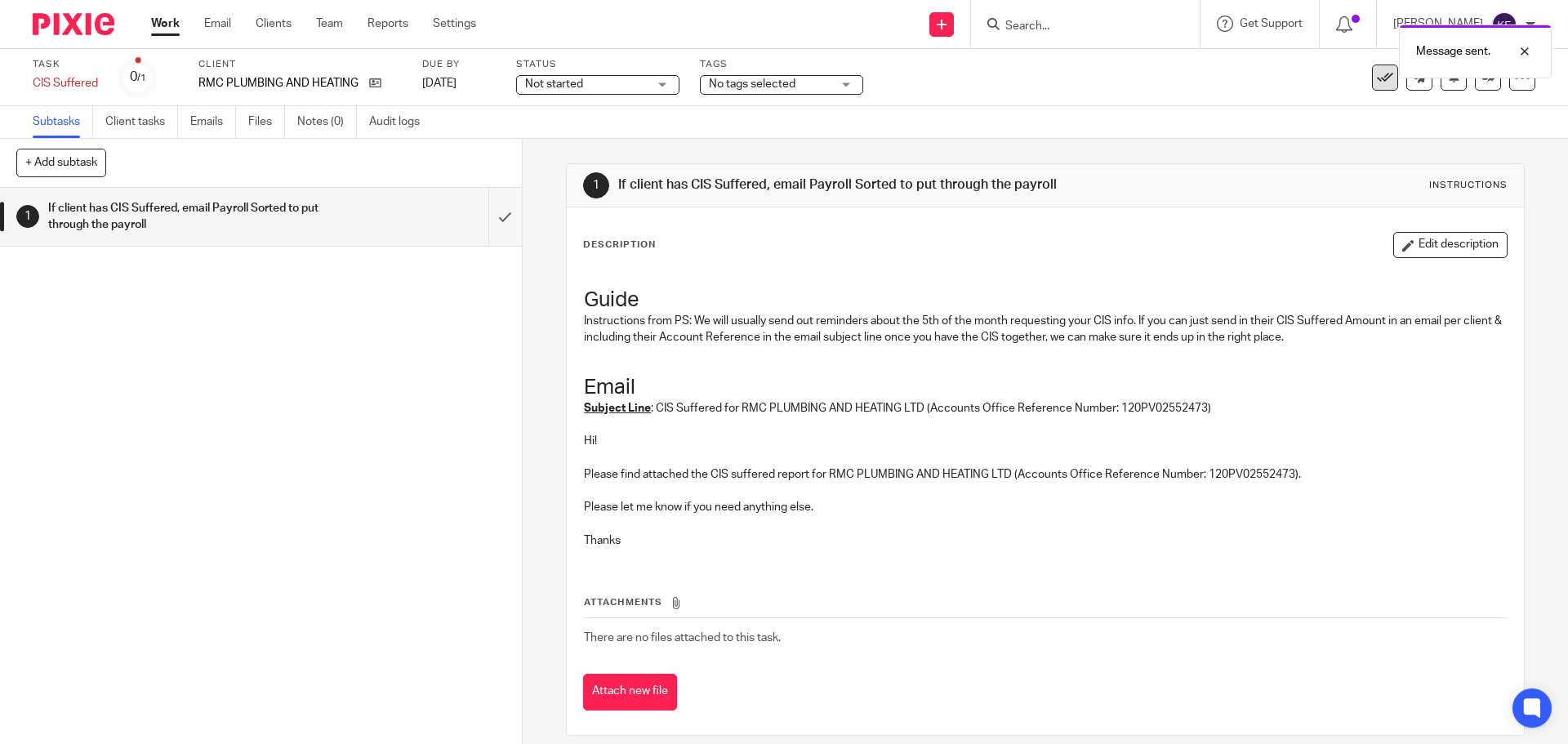
click at [1377, 82] on icon at bounding box center [1385, 78] width 17 height 17
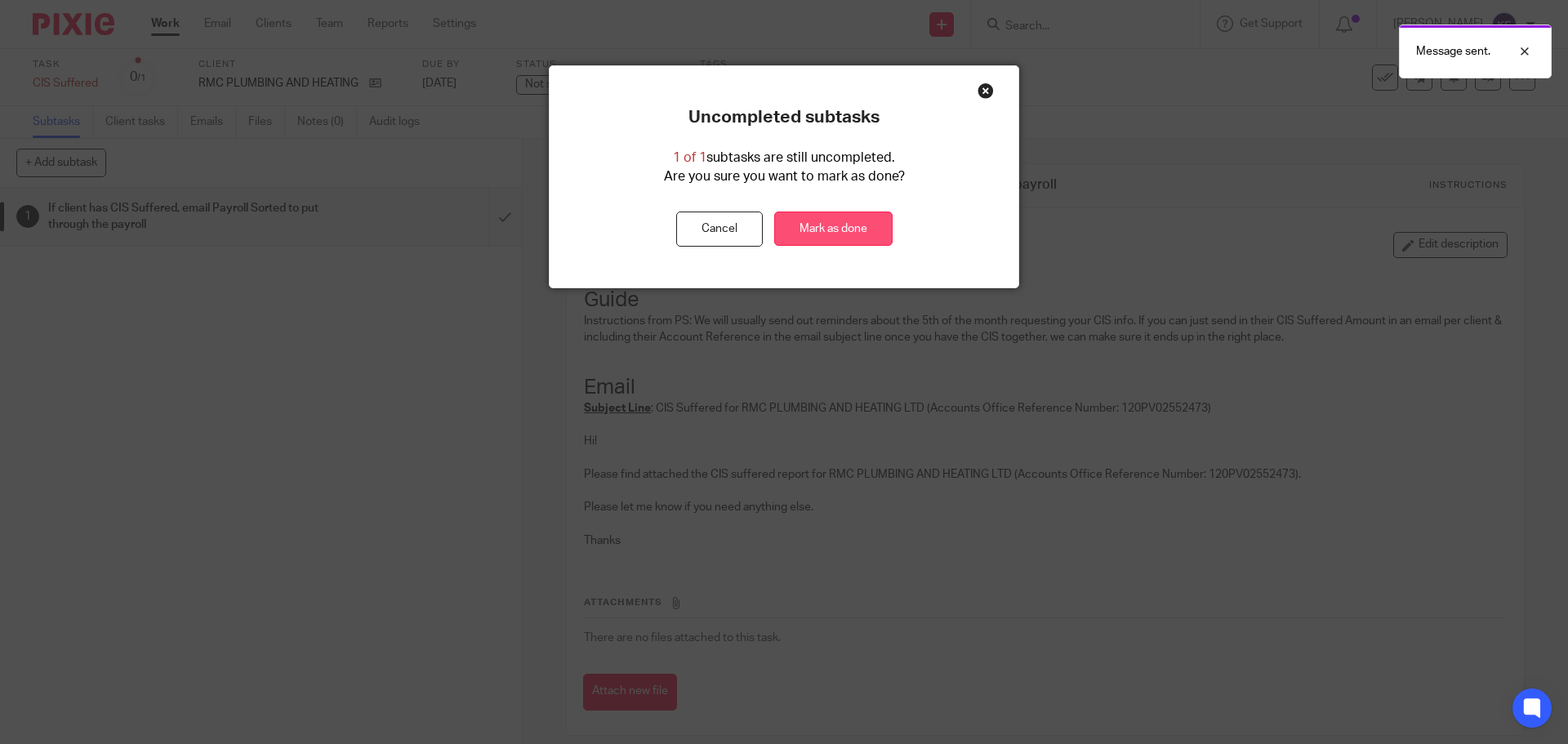
click at [822, 221] on link "Mark as done" at bounding box center [833, 229] width 118 height 35
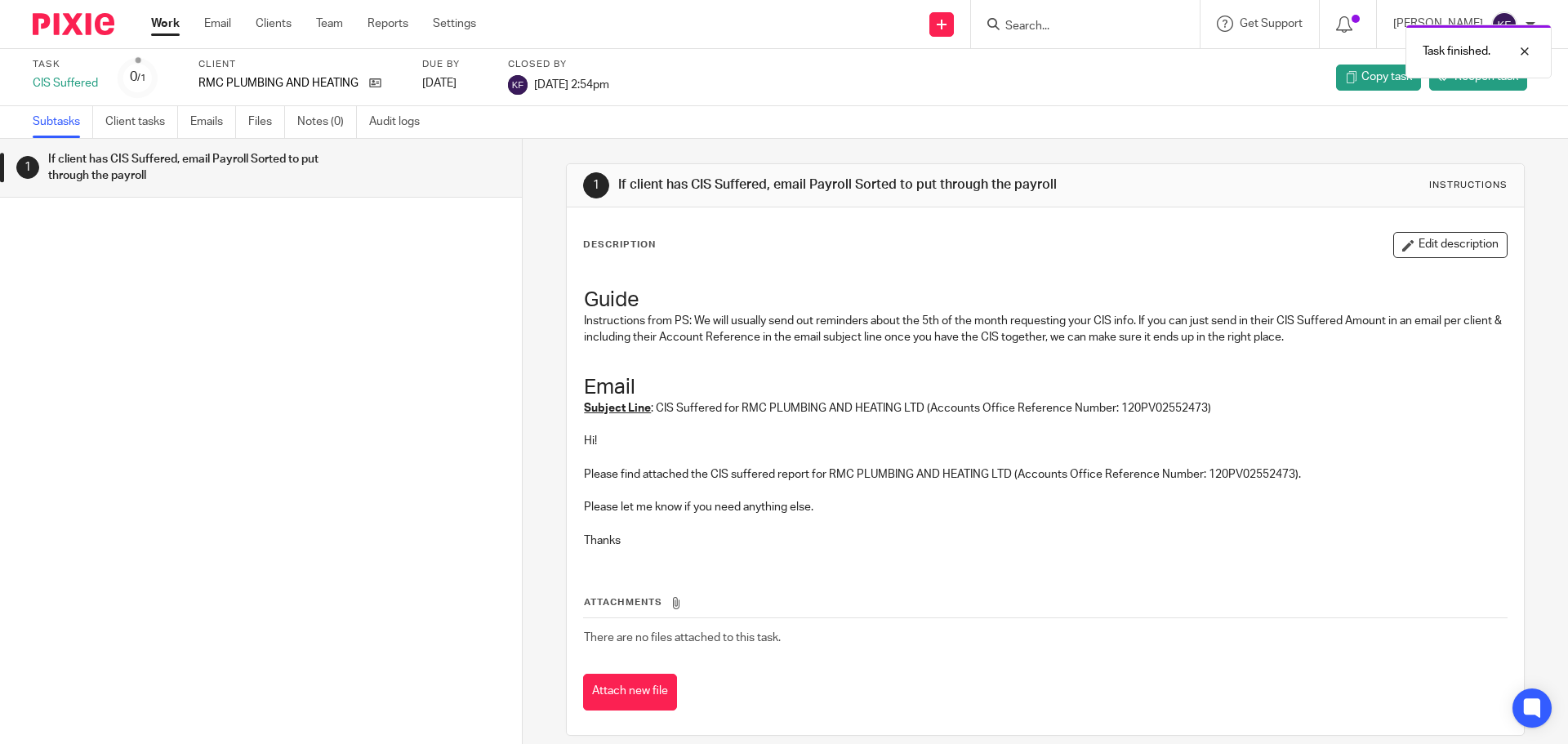
click at [168, 18] on link "Work" at bounding box center [165, 24] width 29 height 17
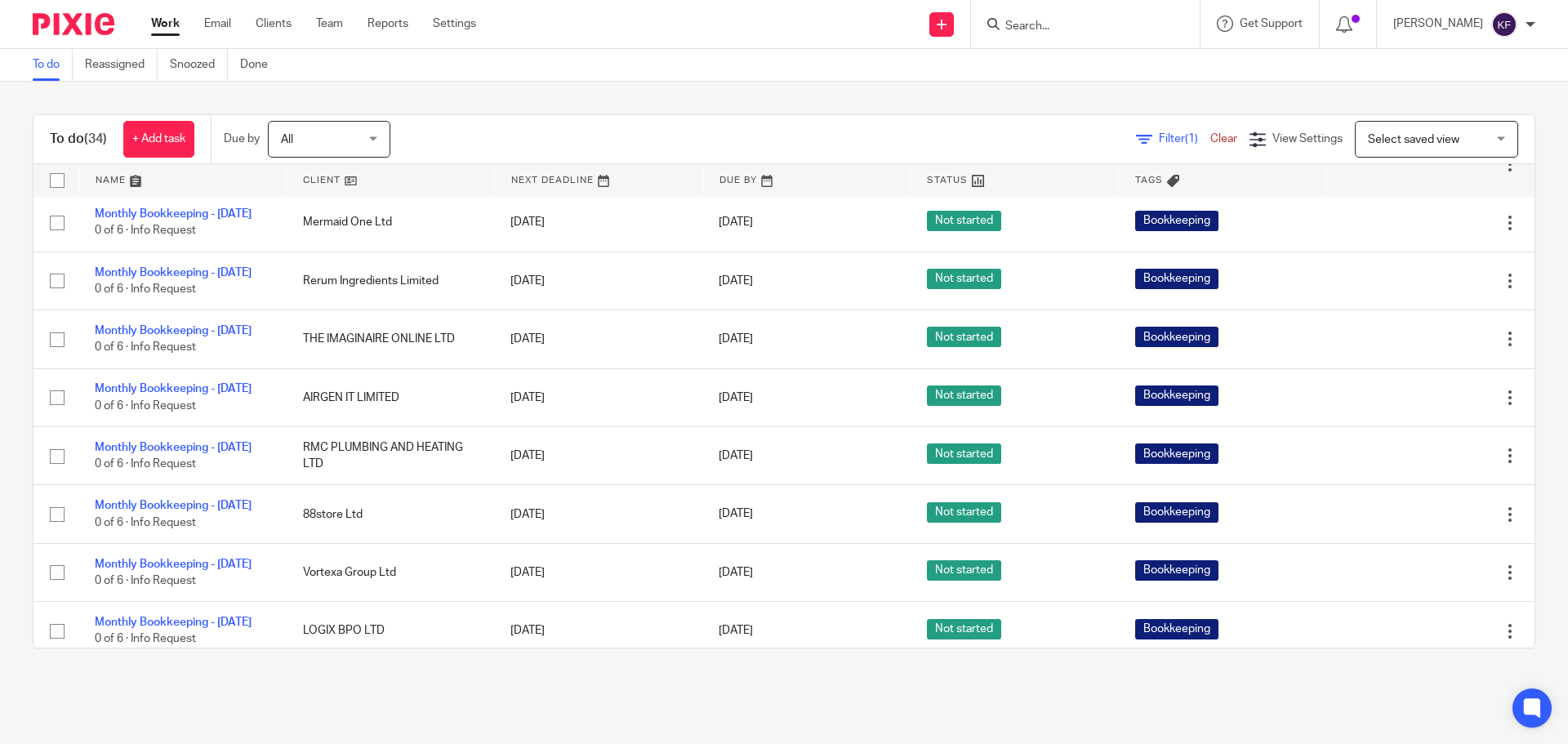
scroll to position [1225, 0]
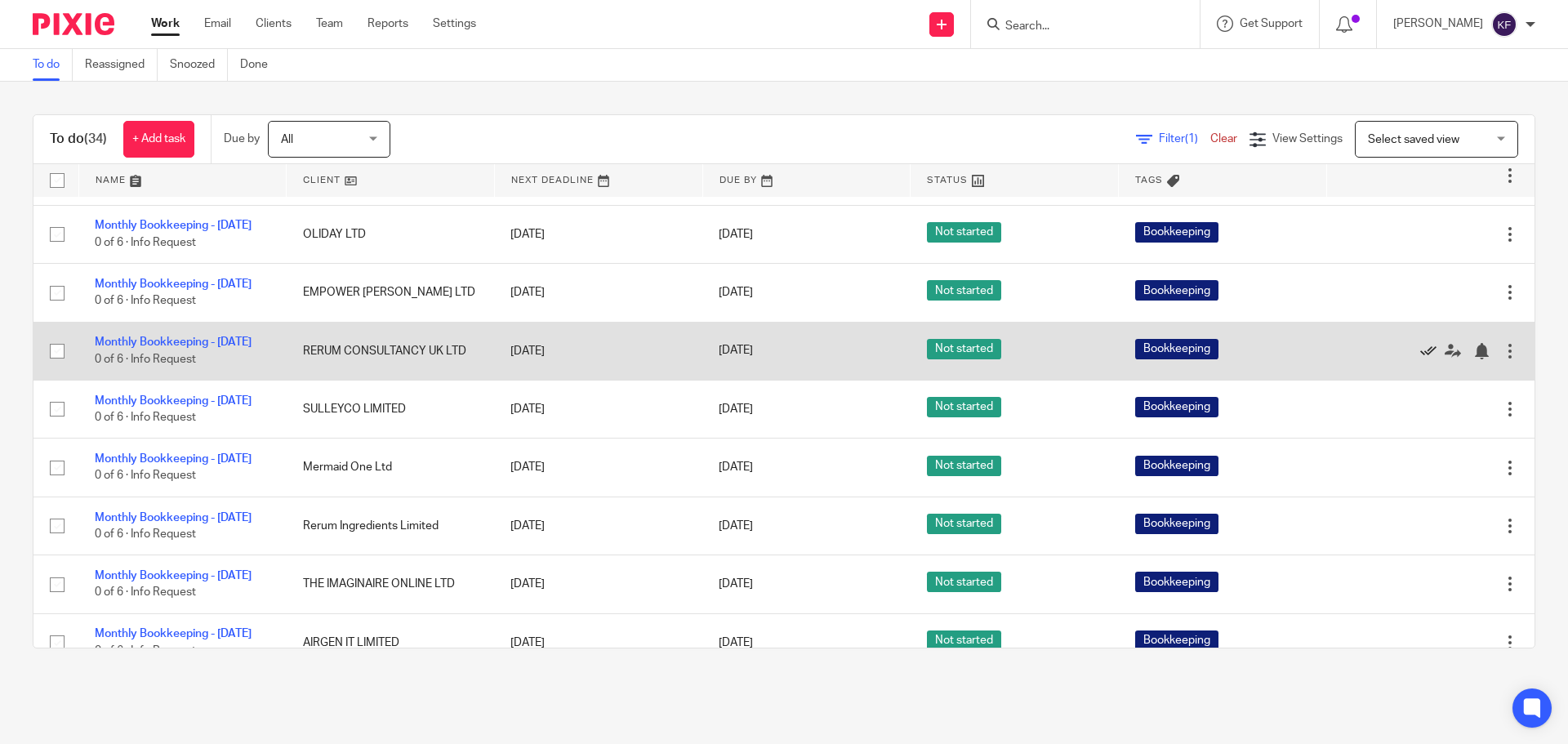
click at [1420, 360] on icon at bounding box center [1428, 351] width 17 height 17
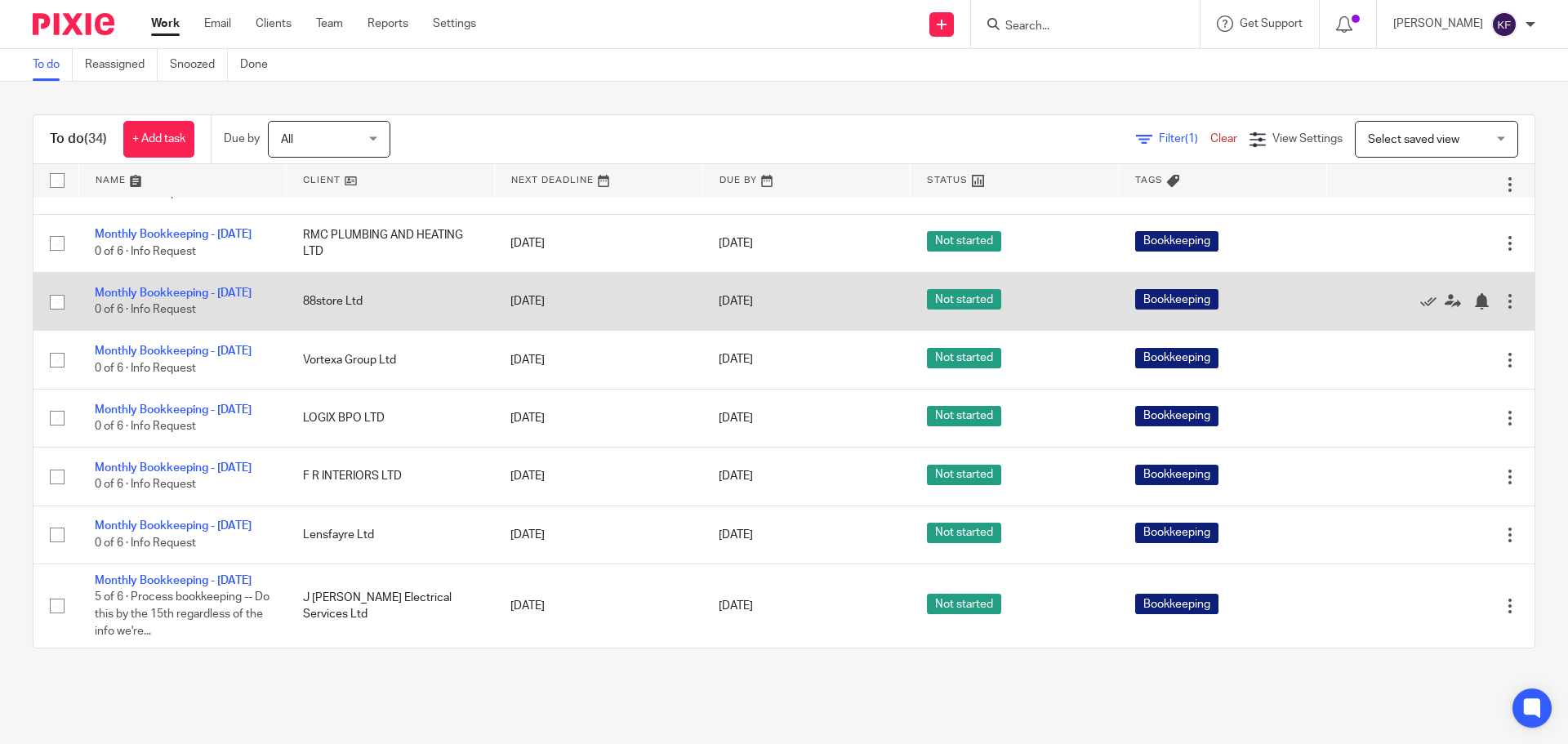
scroll to position [1714, 0]
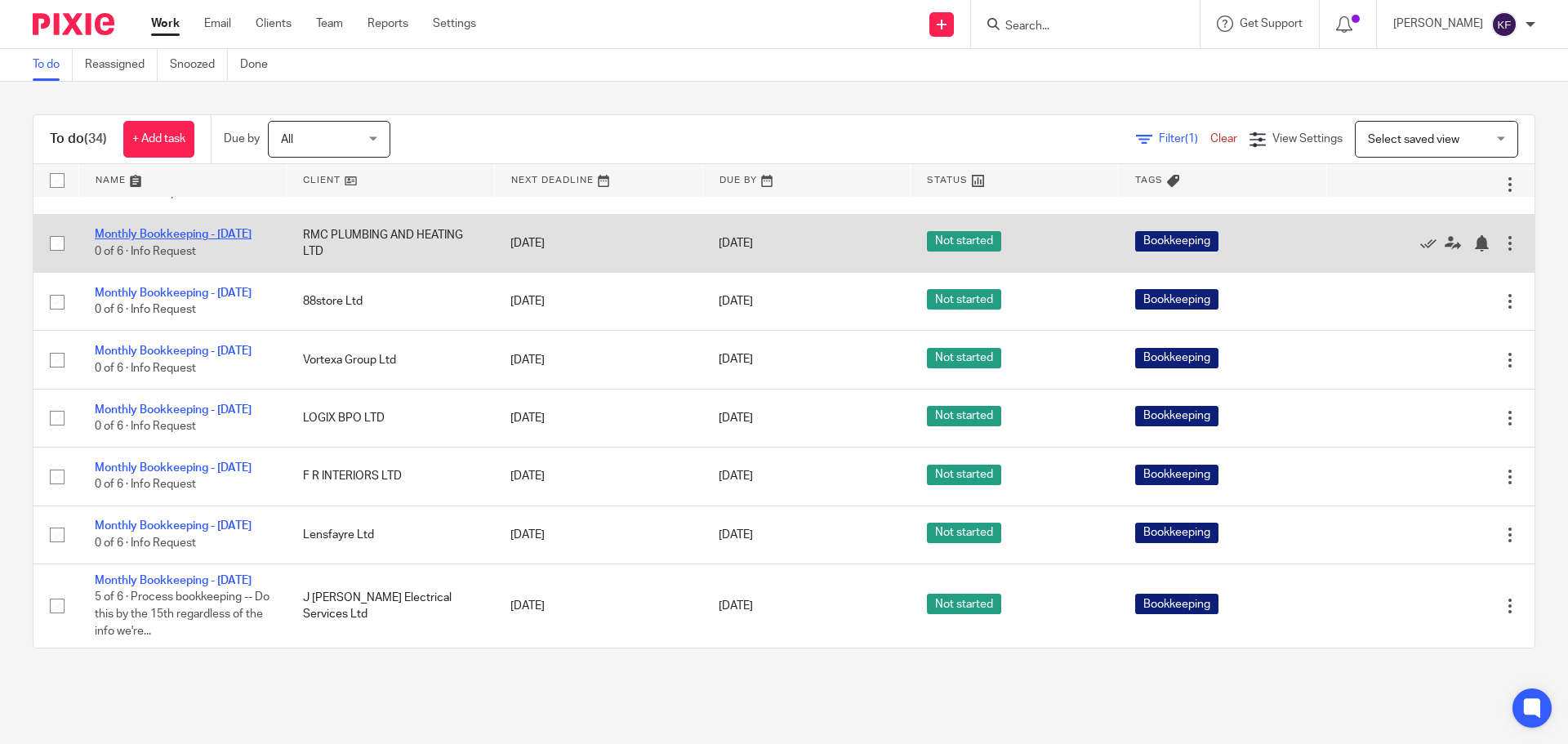
click at [214, 240] on link "Monthly Bookkeeping - August 2025" at bounding box center [173, 234] width 157 height 11
